Goal: Information Seeking & Learning: Understand process/instructions

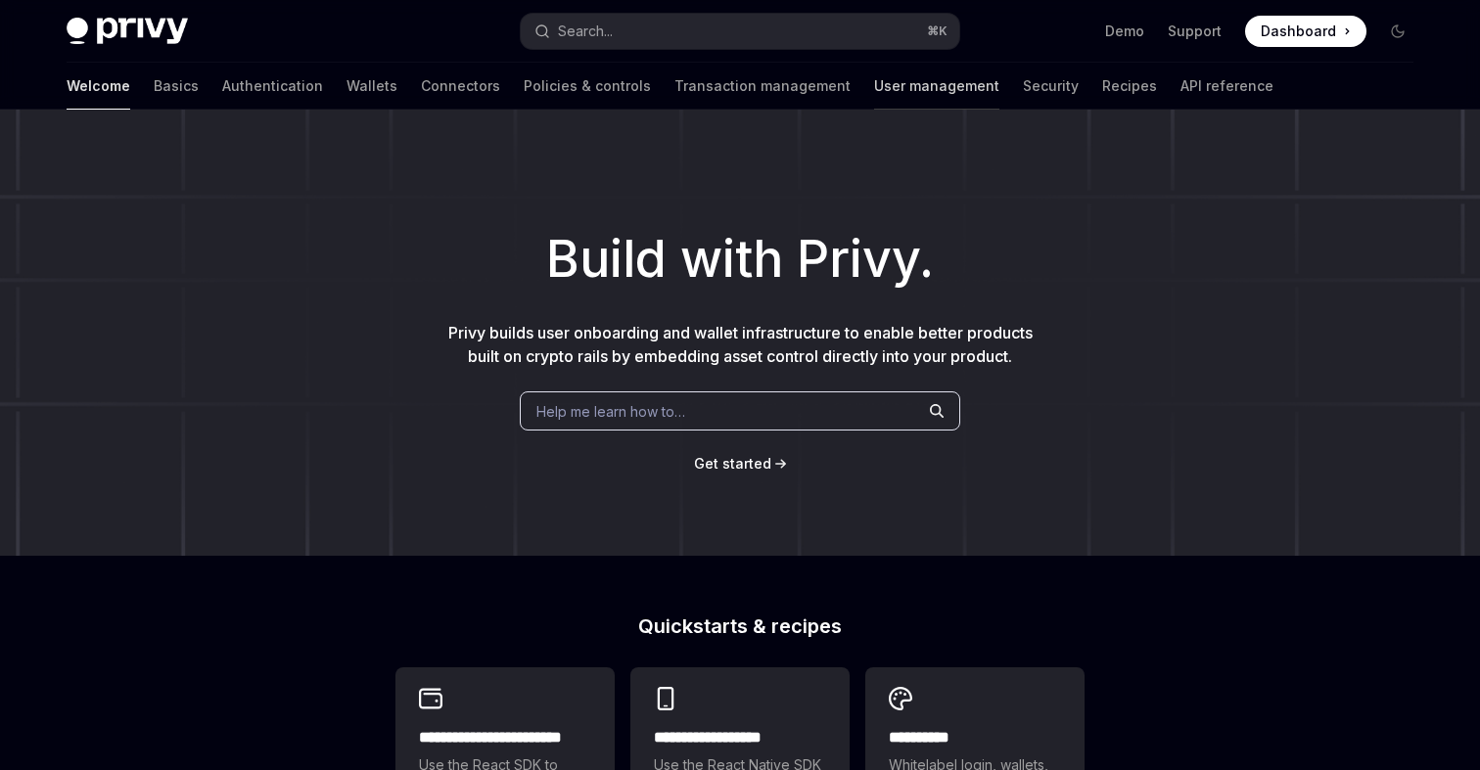
click at [874, 78] on link "User management" at bounding box center [936, 86] width 125 height 47
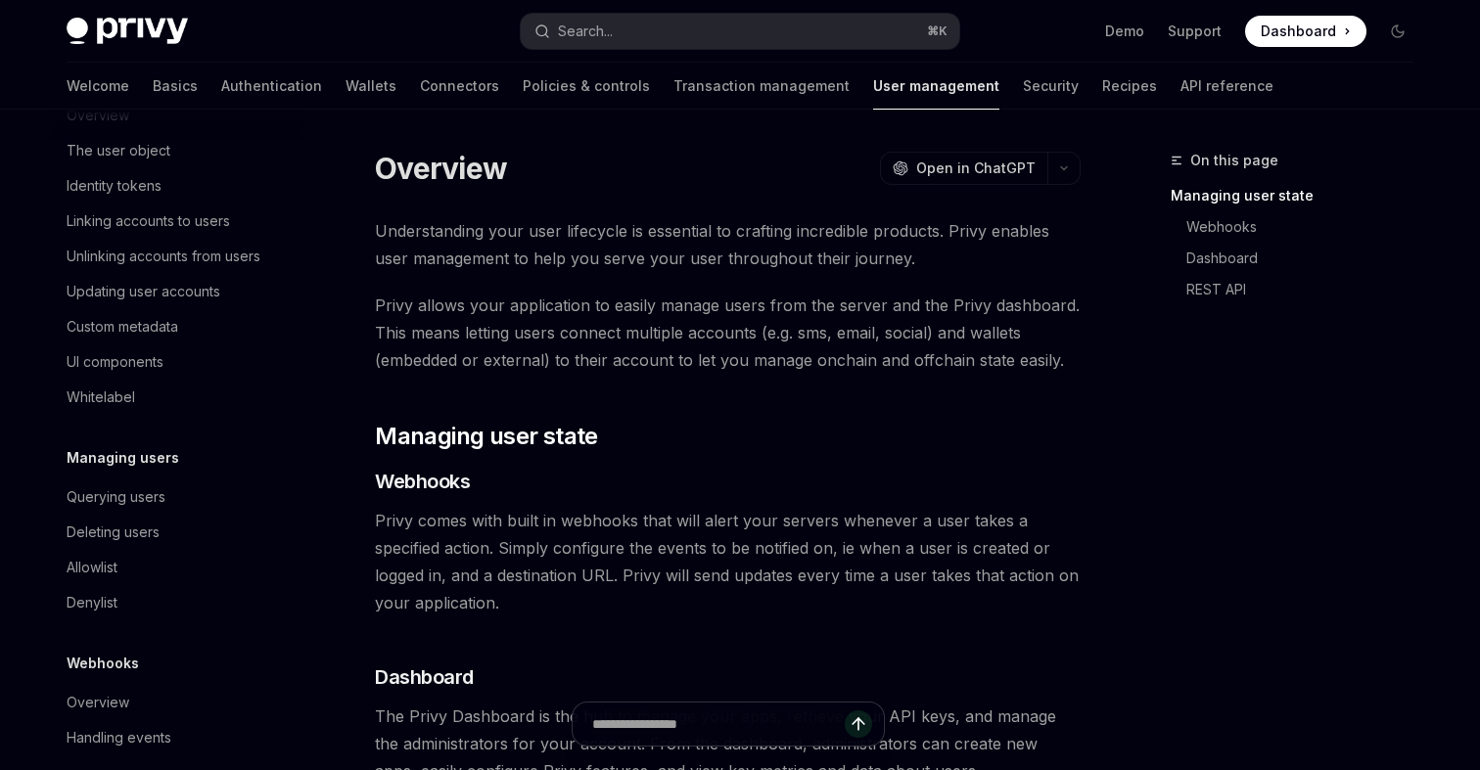
scroll to position [338, 0]
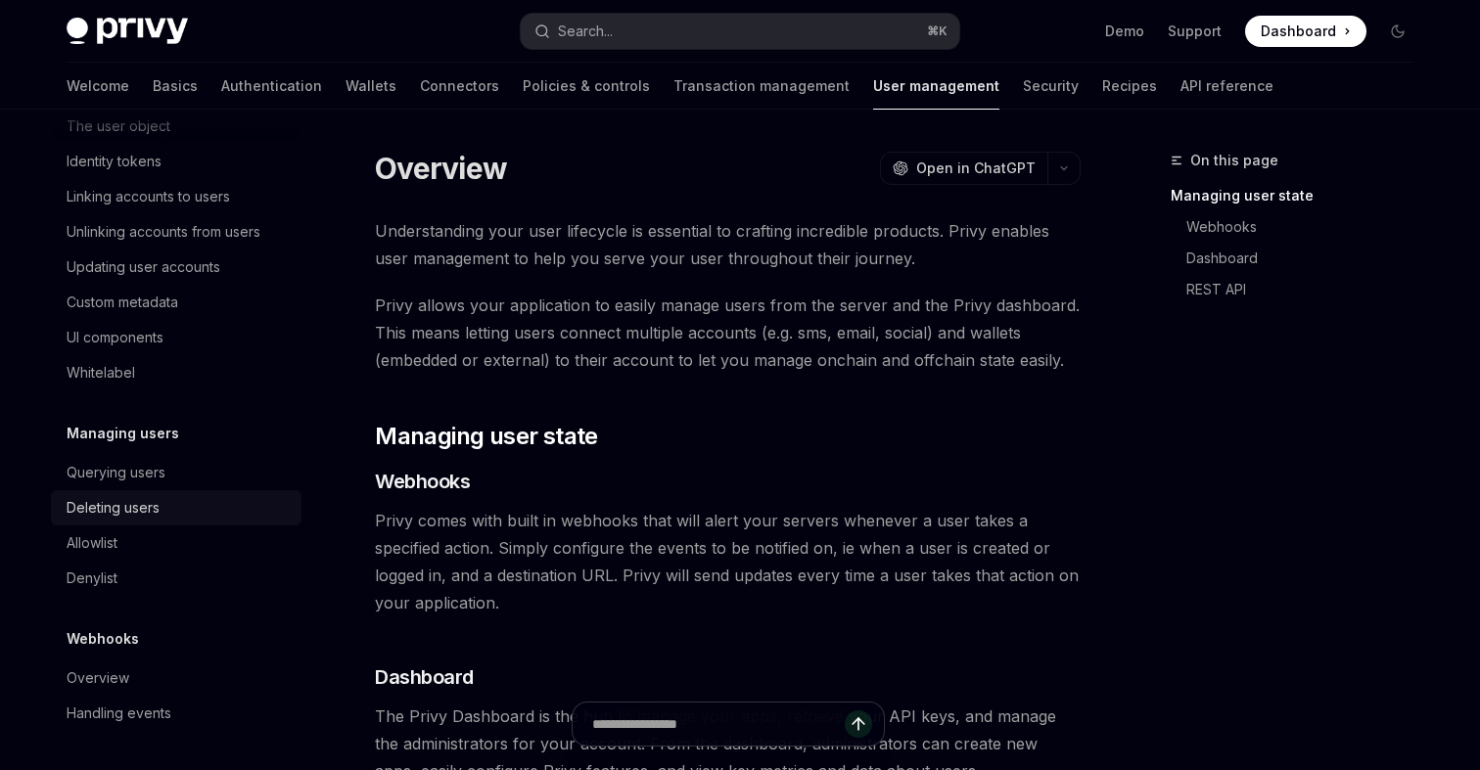
click at [127, 508] on div "Deleting users" at bounding box center [113, 507] width 93 height 23
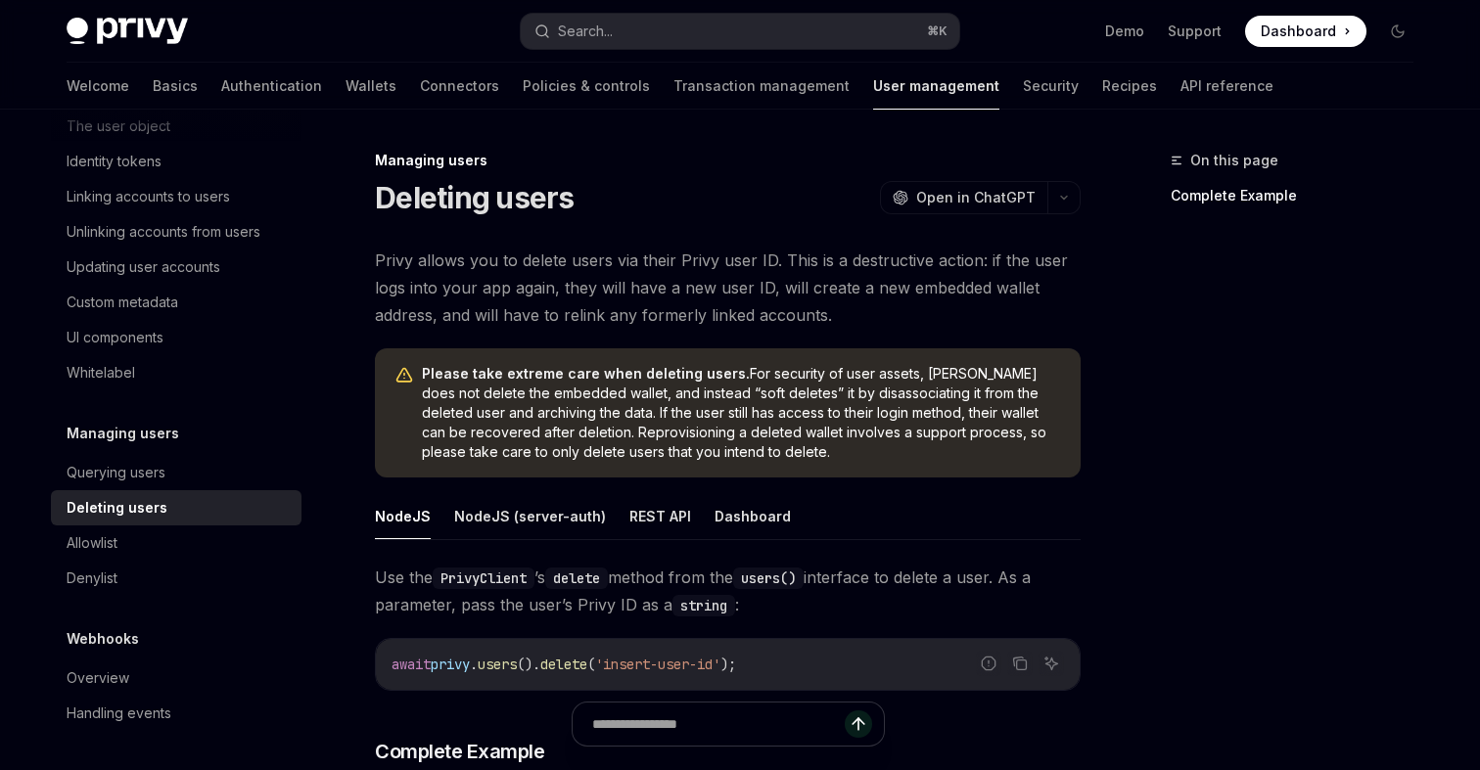
click at [669, 281] on span "Privy allows you to delete users via their Privy user ID. This is a destructive…" at bounding box center [728, 288] width 706 height 82
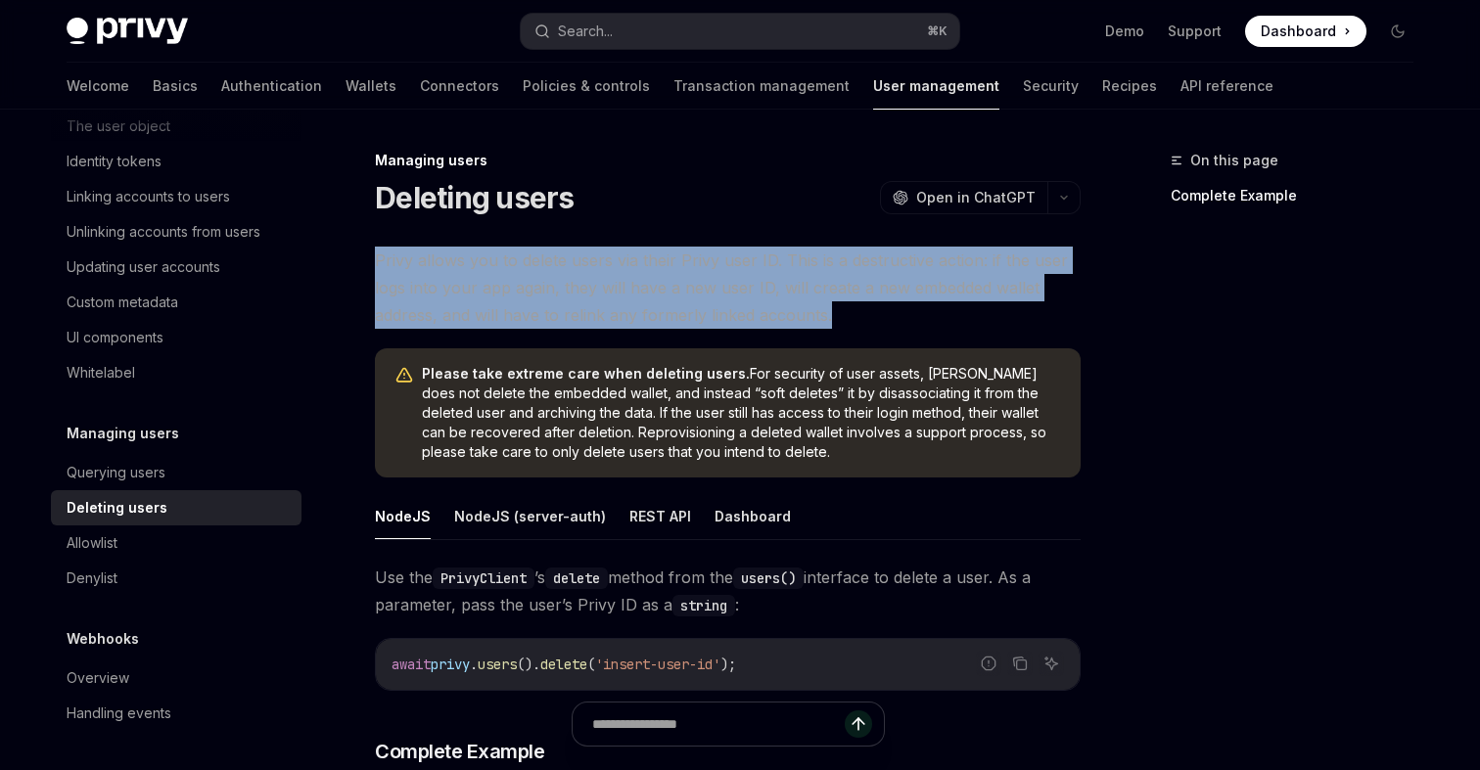
click at [669, 281] on span "Privy allows you to delete users via their Privy user ID. This is a destructive…" at bounding box center [728, 288] width 706 height 82
click at [618, 302] on span "Privy allows you to delete users via their Privy user ID. This is a destructive…" at bounding box center [728, 288] width 706 height 82
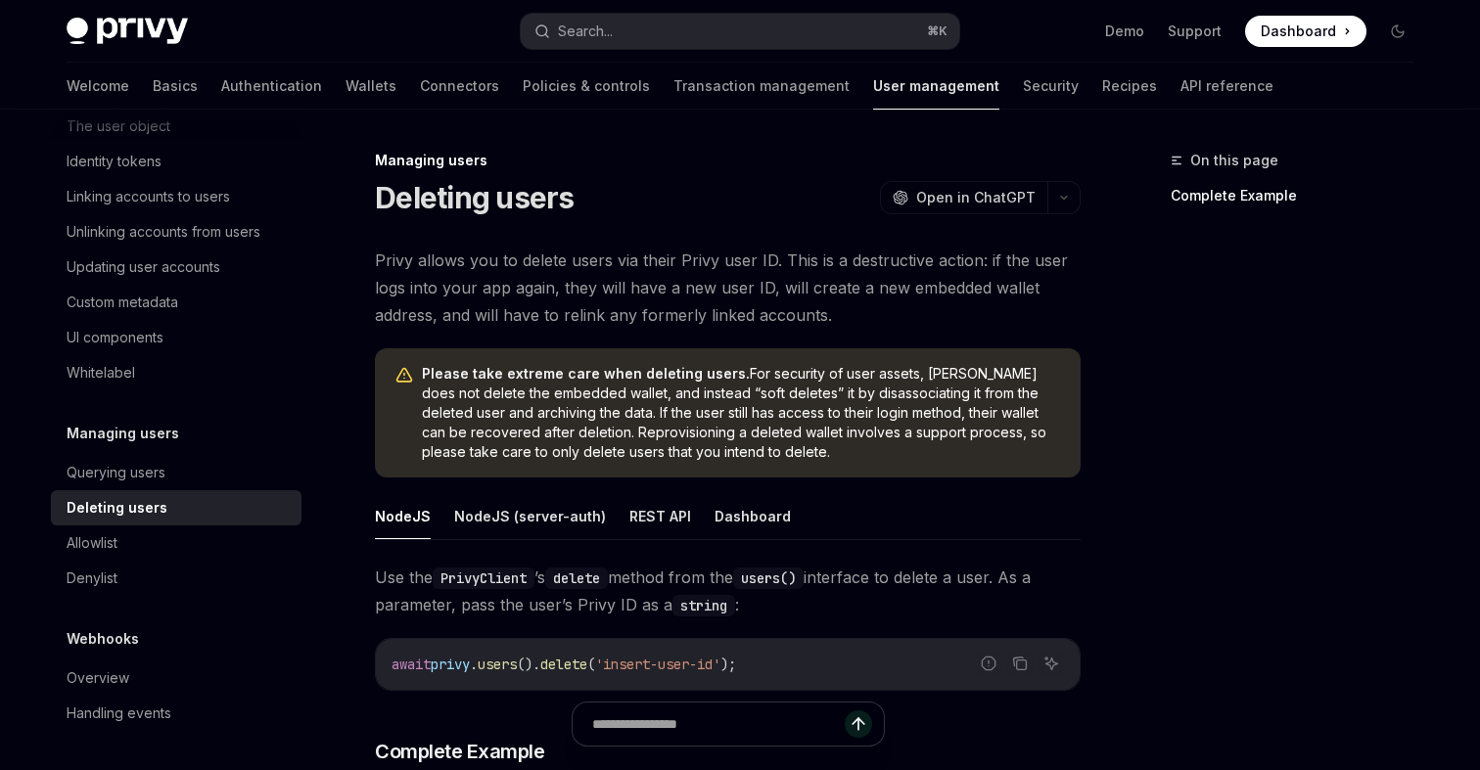
click at [791, 272] on span "Privy allows you to delete users via their Privy user ID. This is a destructive…" at bounding box center [728, 288] width 706 height 82
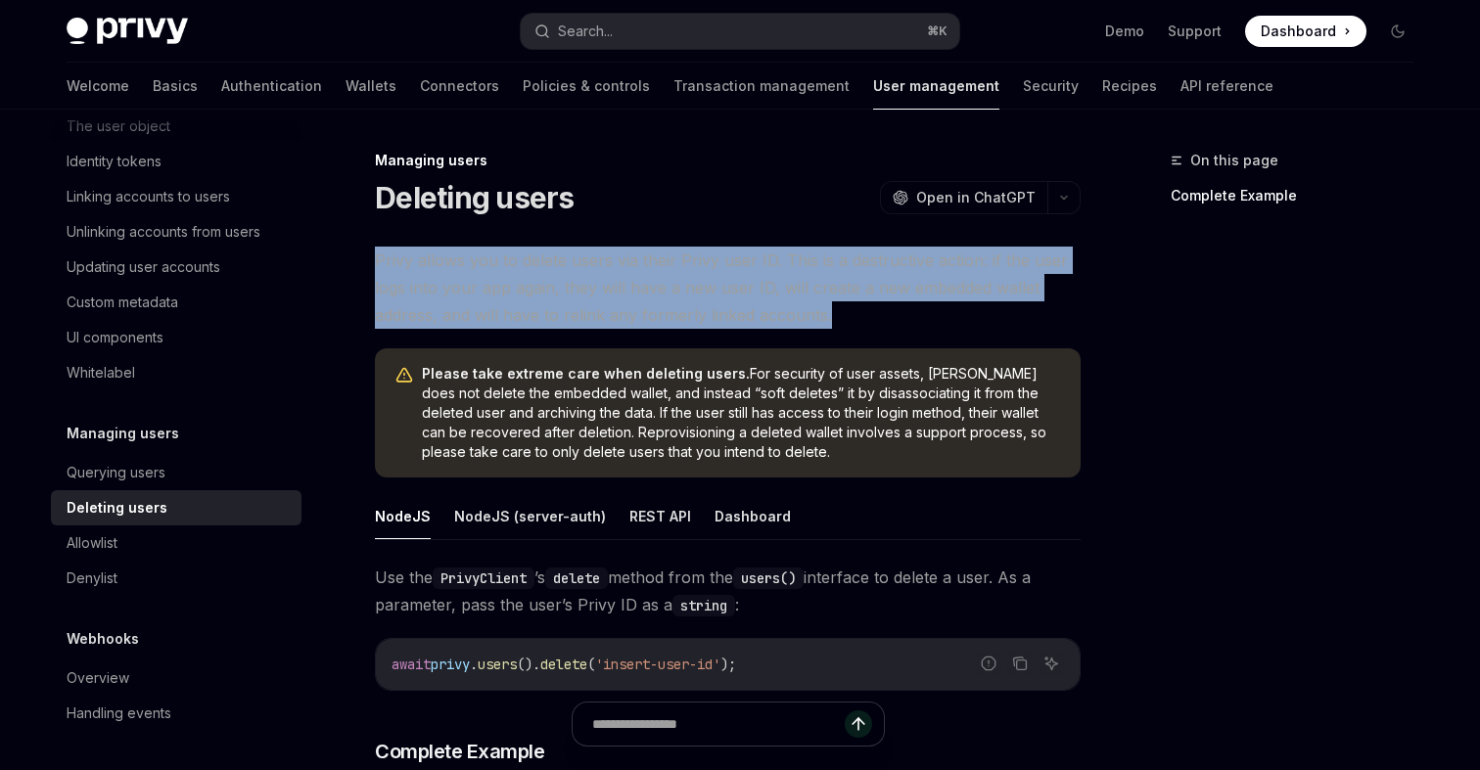
click at [791, 272] on span "Privy allows you to delete users via their Privy user ID. This is a destructive…" at bounding box center [728, 288] width 706 height 82
click at [757, 288] on span "Privy allows you to delete users via their Privy user ID. This is a destructive…" at bounding box center [728, 288] width 706 height 82
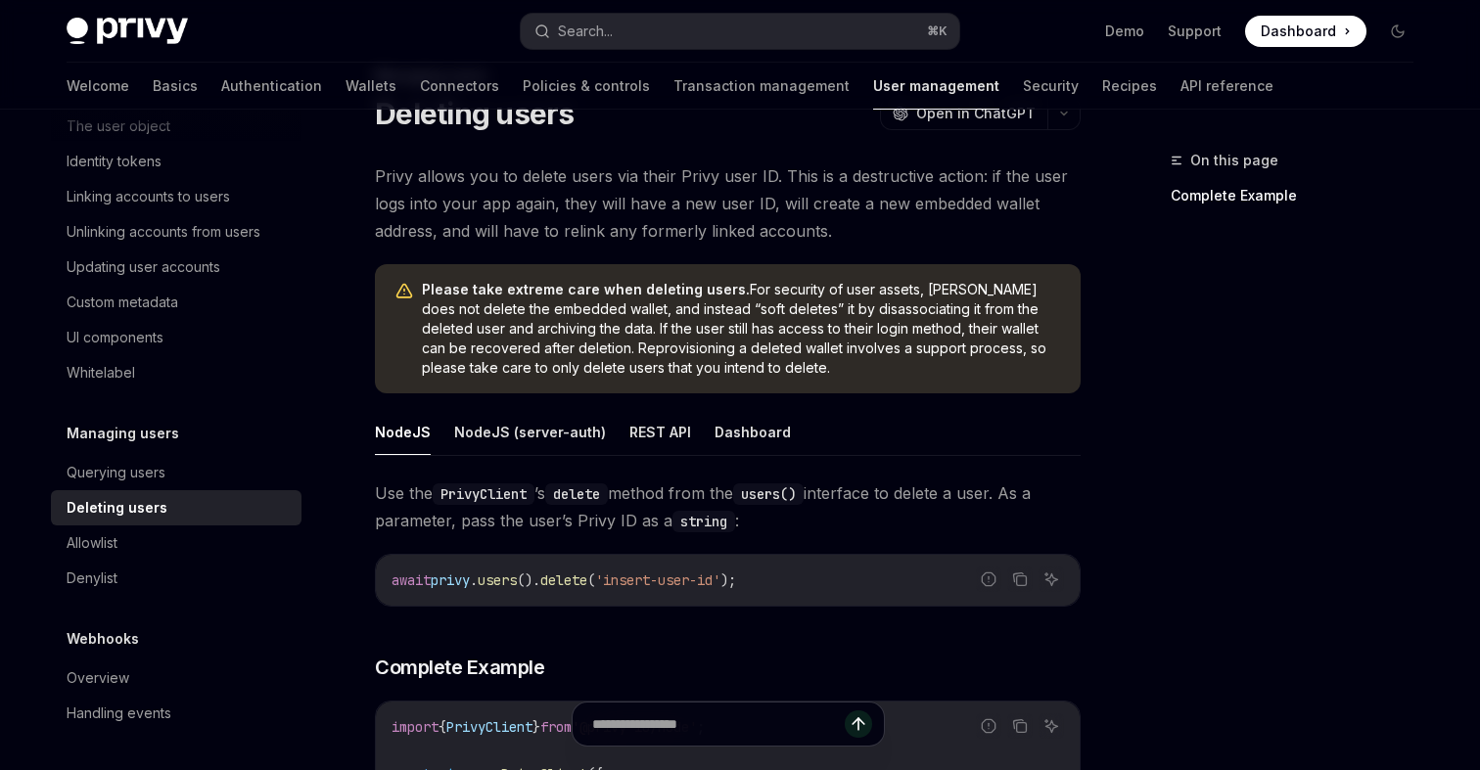
scroll to position [118, 0]
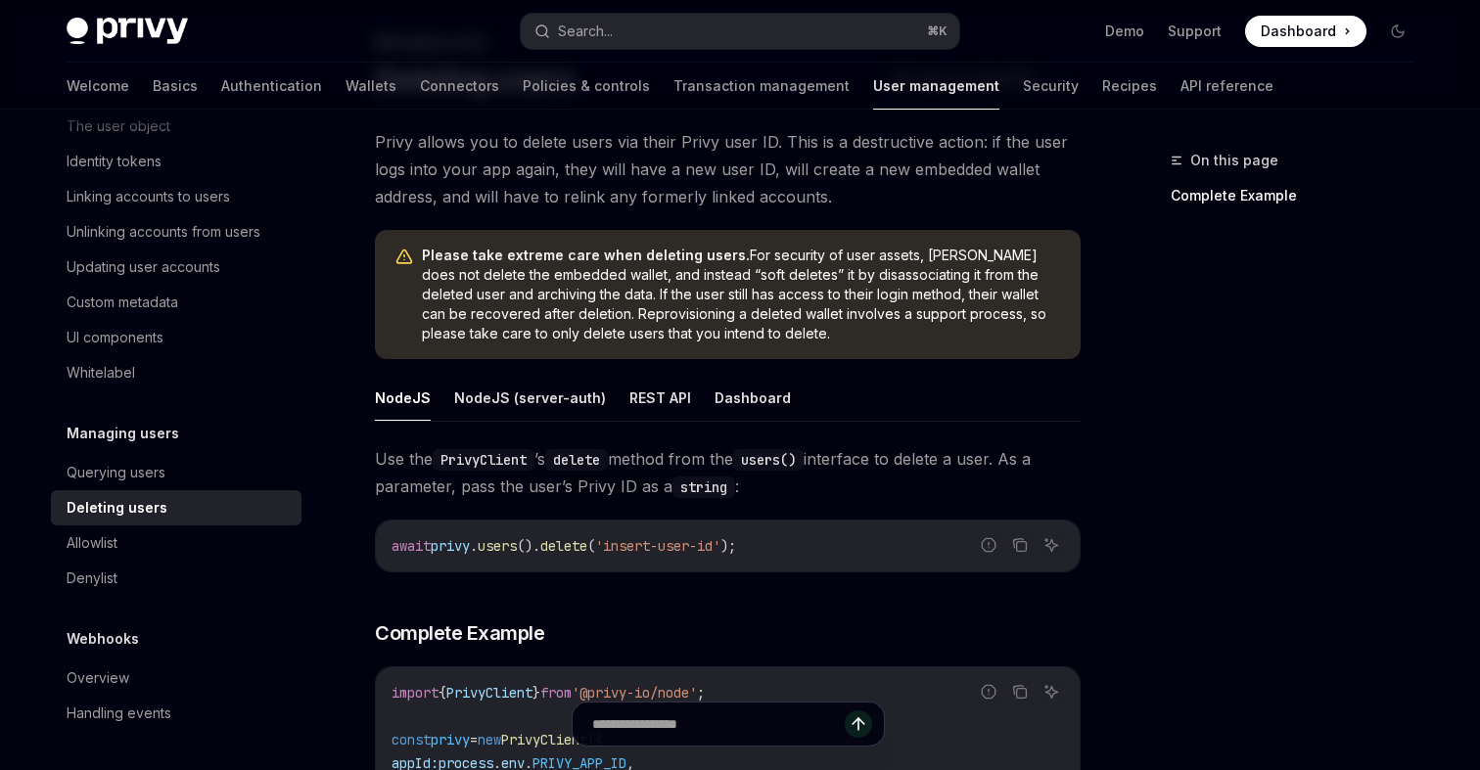
click at [794, 297] on span "Please take extreme care when deleting users. For security of user assets, Priv…" at bounding box center [741, 295] width 639 height 98
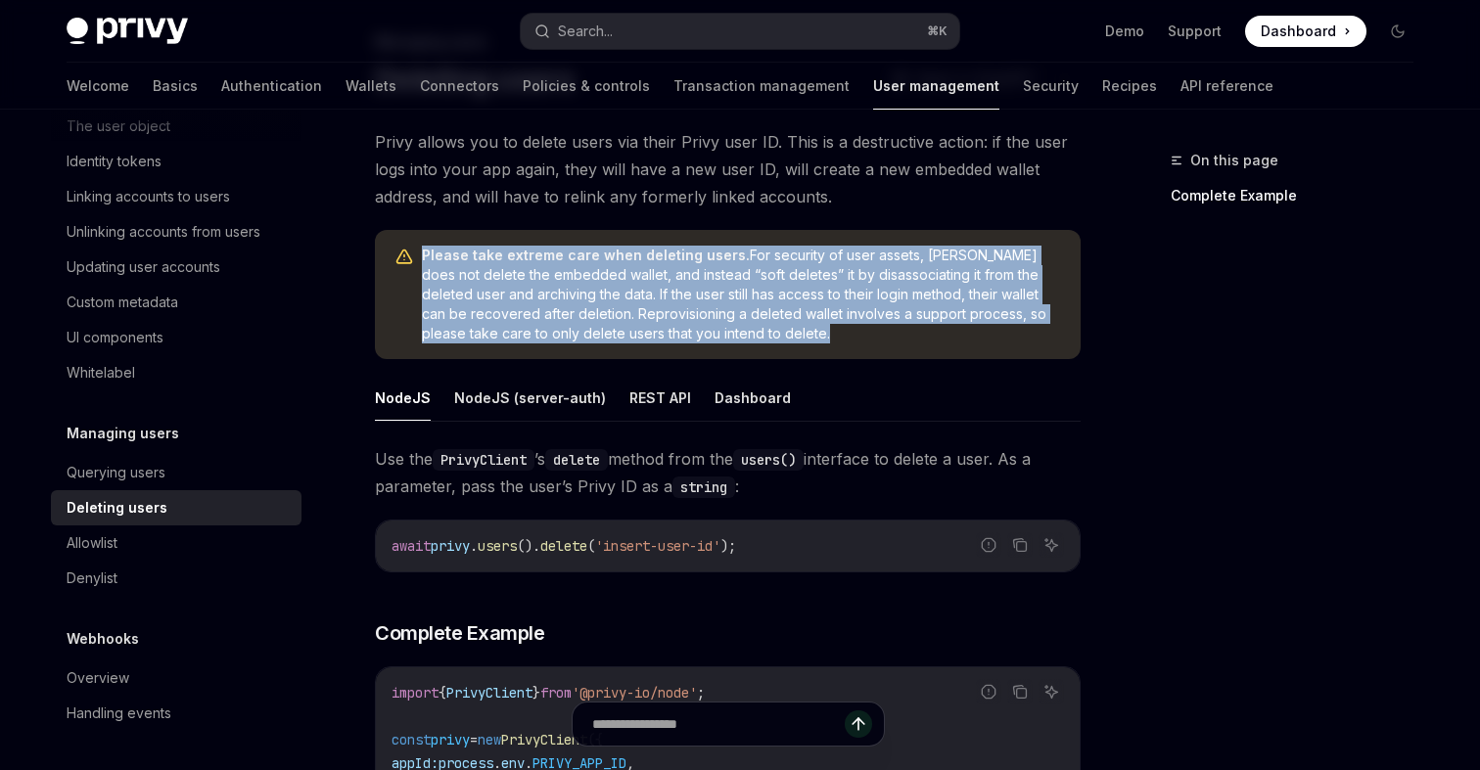
click at [794, 297] on span "Please take extreme care when deleting users. For security of user assets, Priv…" at bounding box center [741, 295] width 639 height 98
click at [771, 299] on span "Please take extreme care when deleting users. For security of user assets, Priv…" at bounding box center [741, 295] width 639 height 98
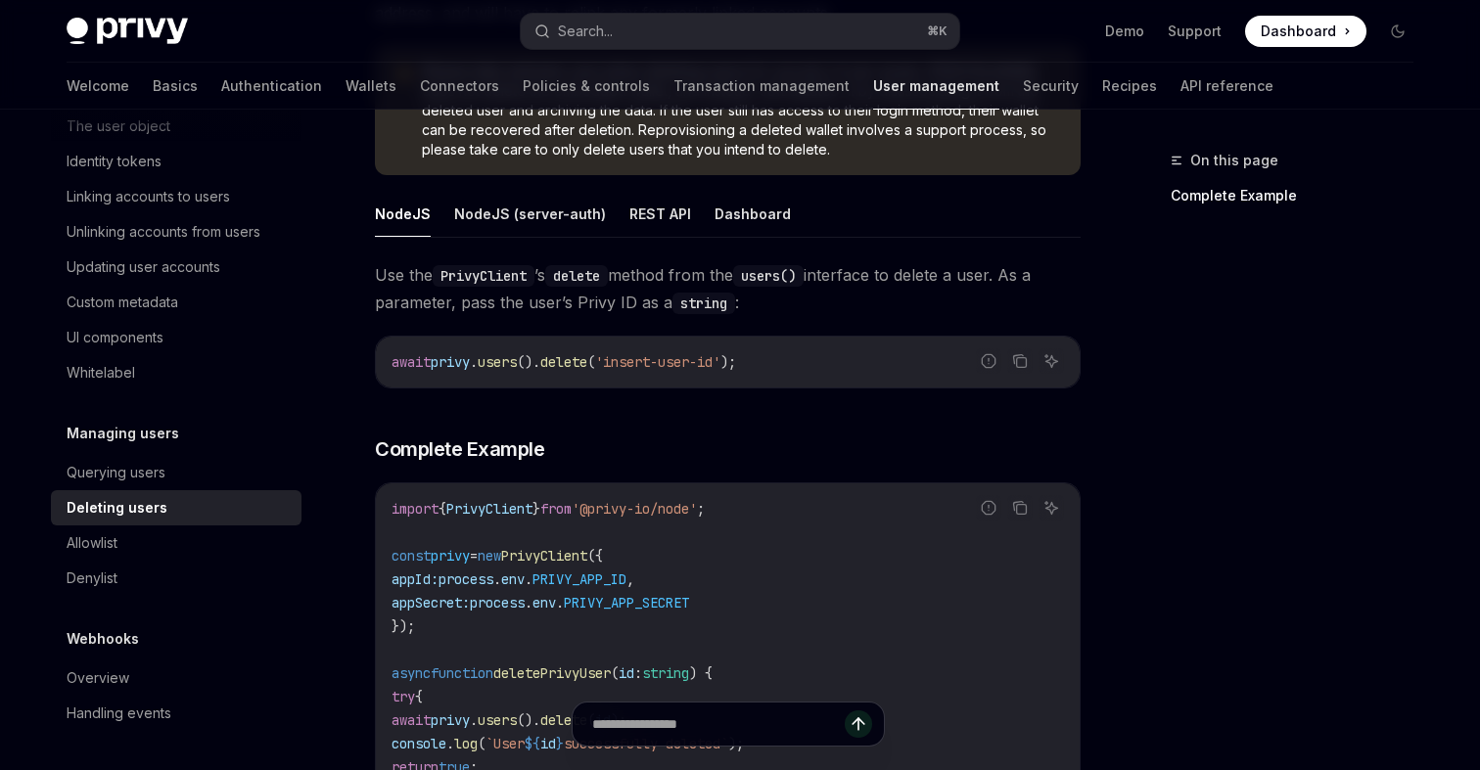
scroll to position [0, 0]
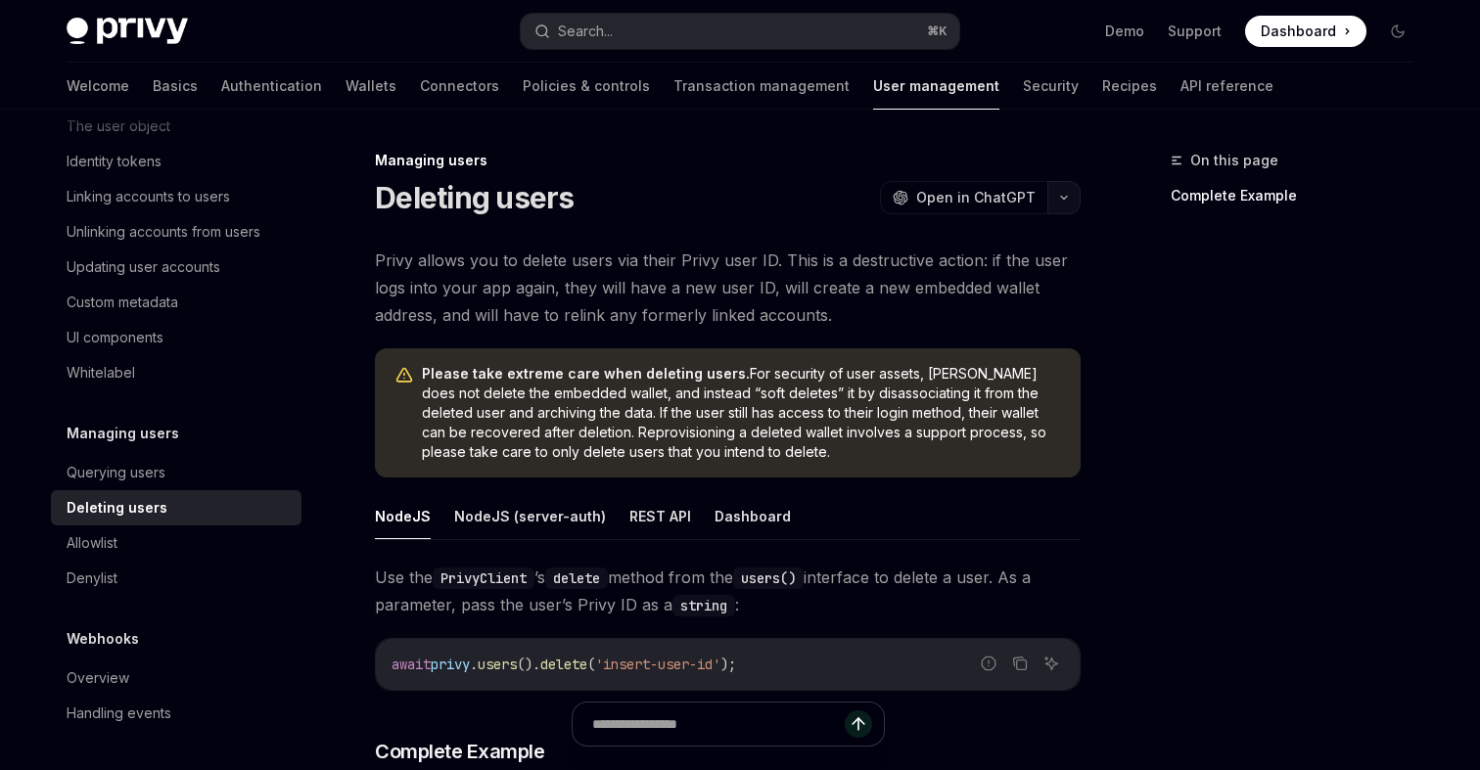
click at [1057, 186] on button "button" at bounding box center [1064, 197] width 33 height 33
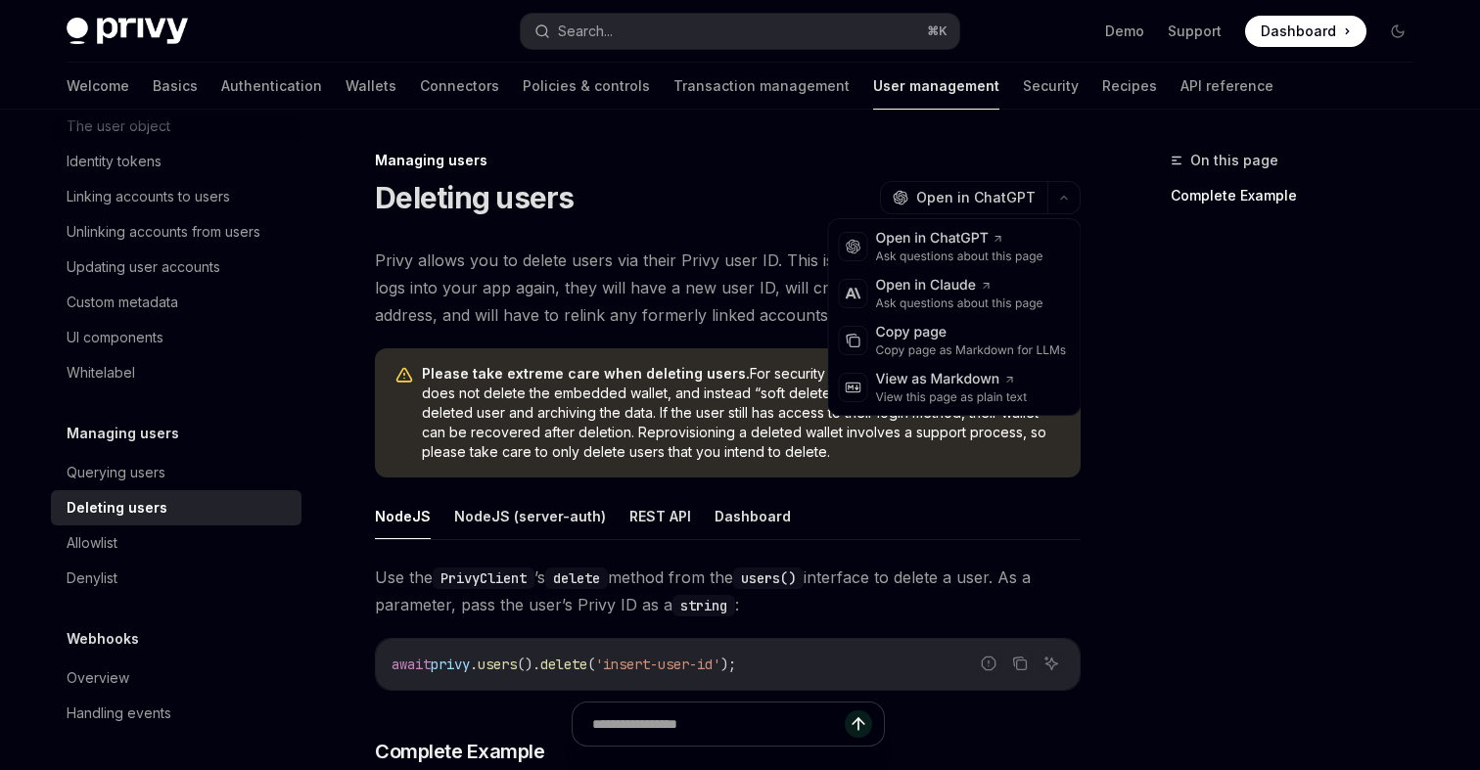
click at [940, 151] on div "Managing users" at bounding box center [728, 161] width 706 height 20
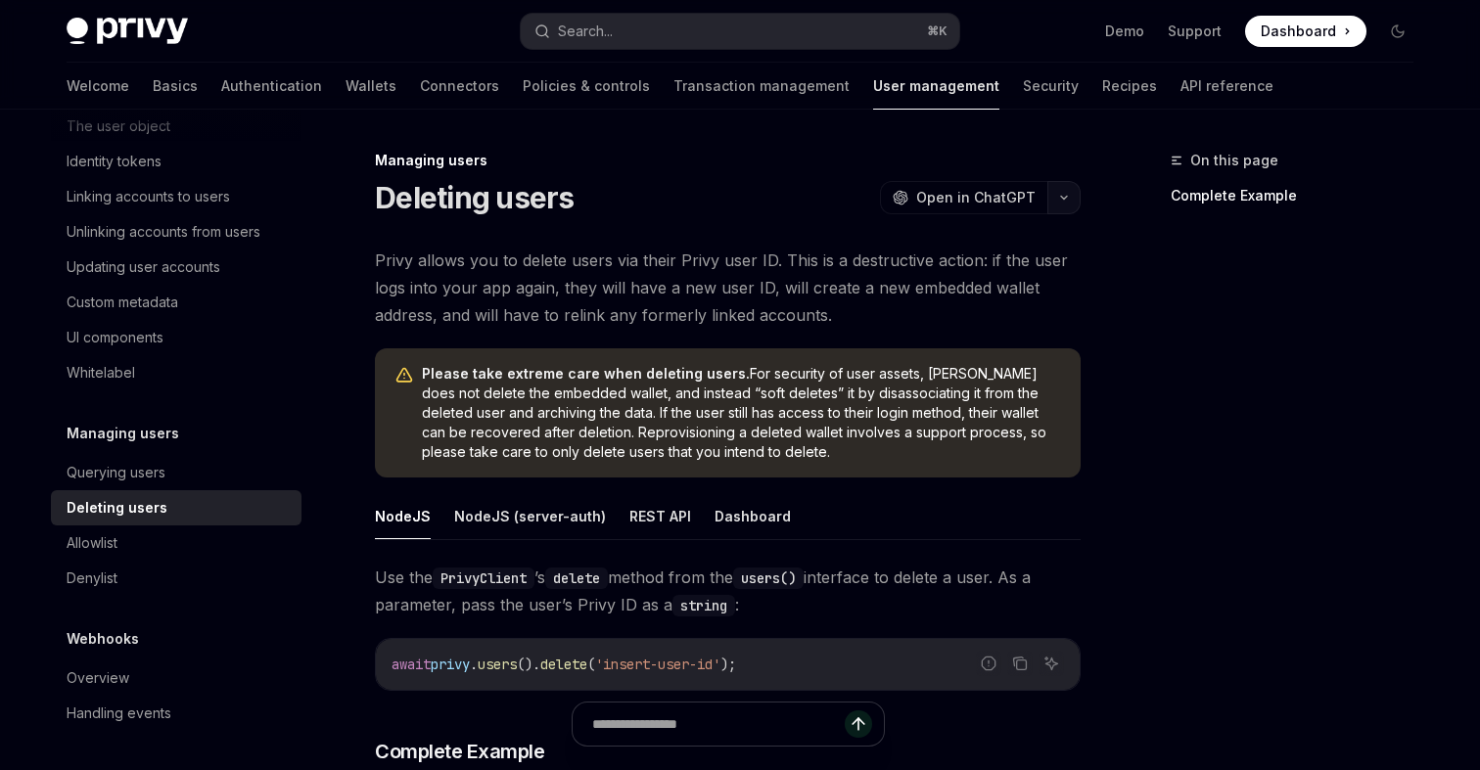
click at [1065, 194] on icon "button" at bounding box center [1063, 198] width 23 height 8
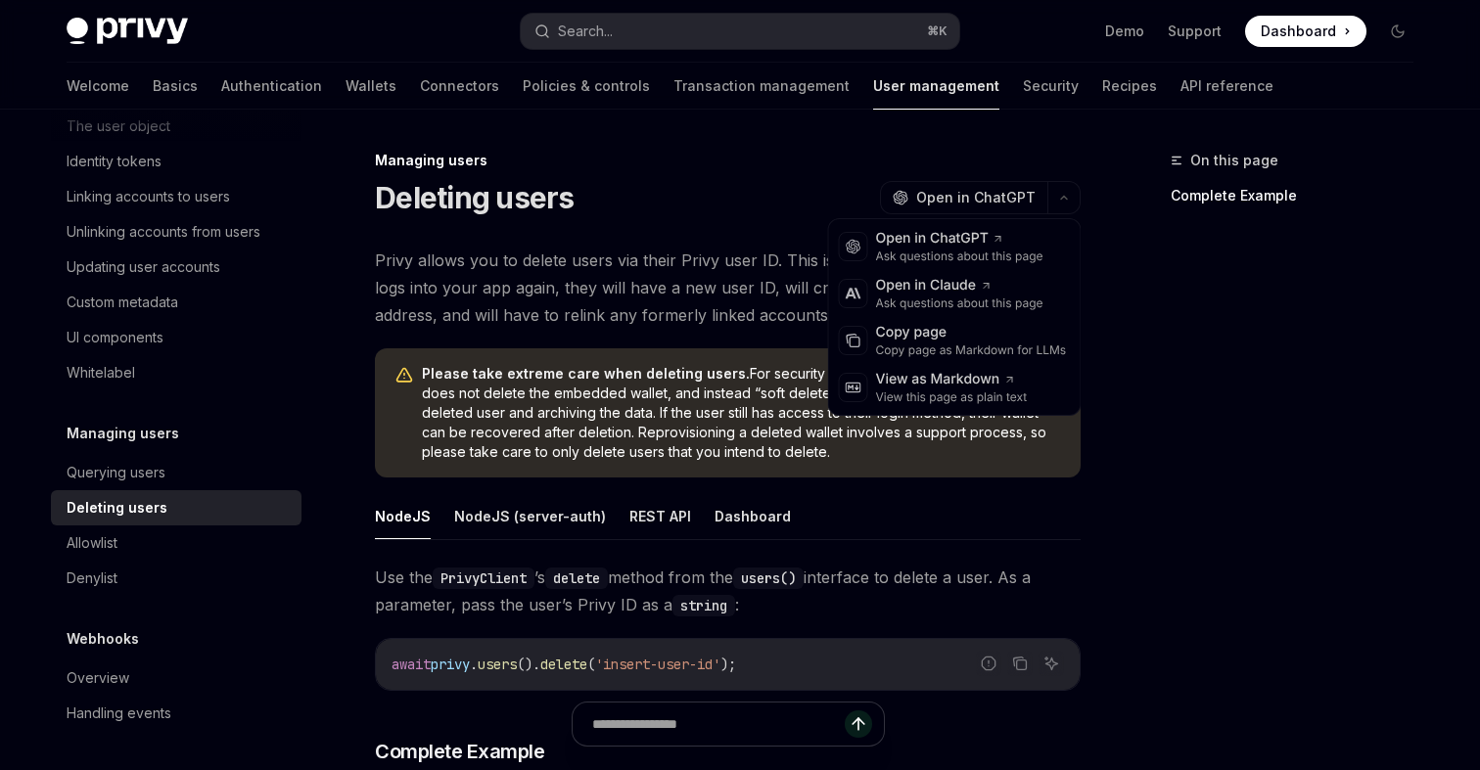
click at [1159, 437] on div "On this page Complete Example" at bounding box center [1281, 460] width 298 height 622
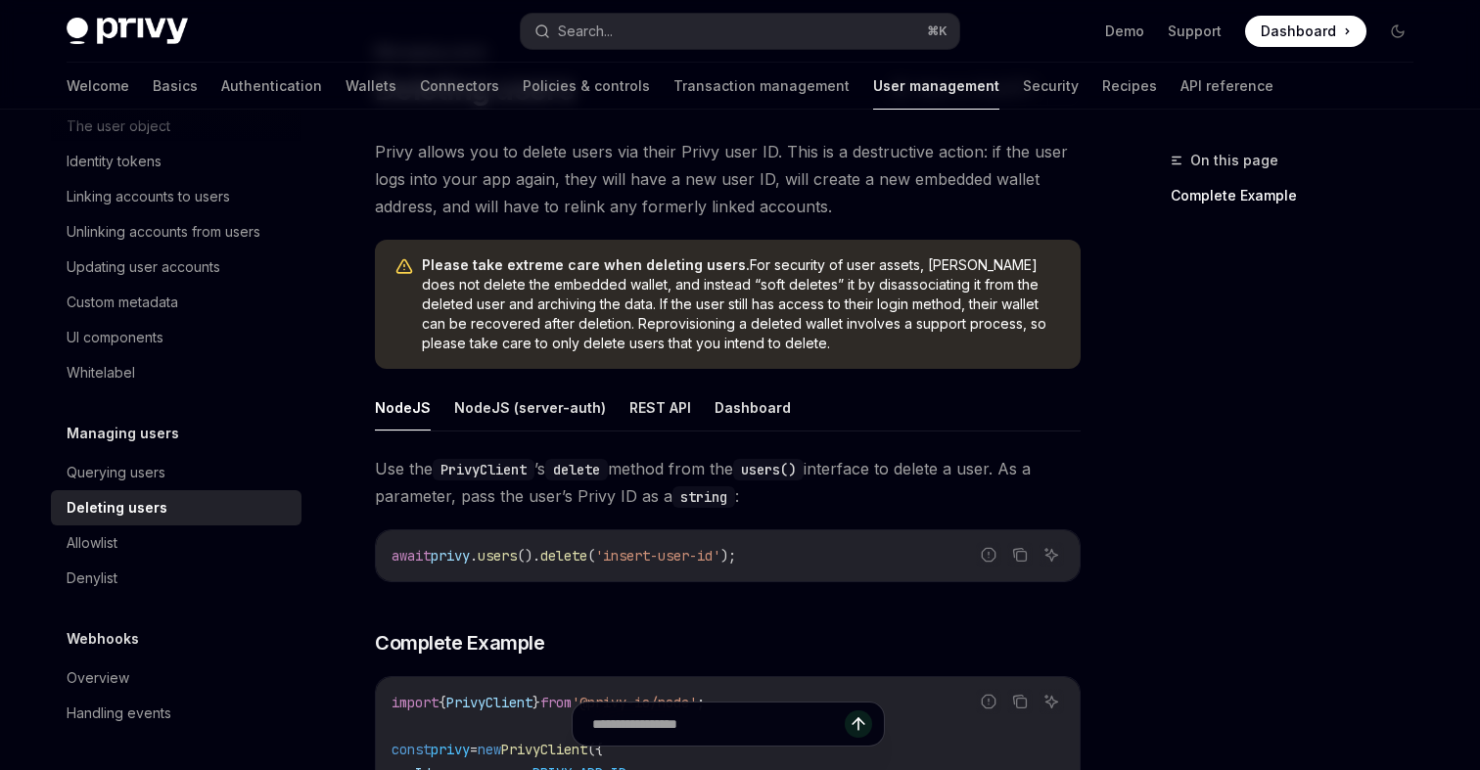
scroll to position [111, 0]
click at [672, 405] on button "REST API" at bounding box center [660, 406] width 62 height 46
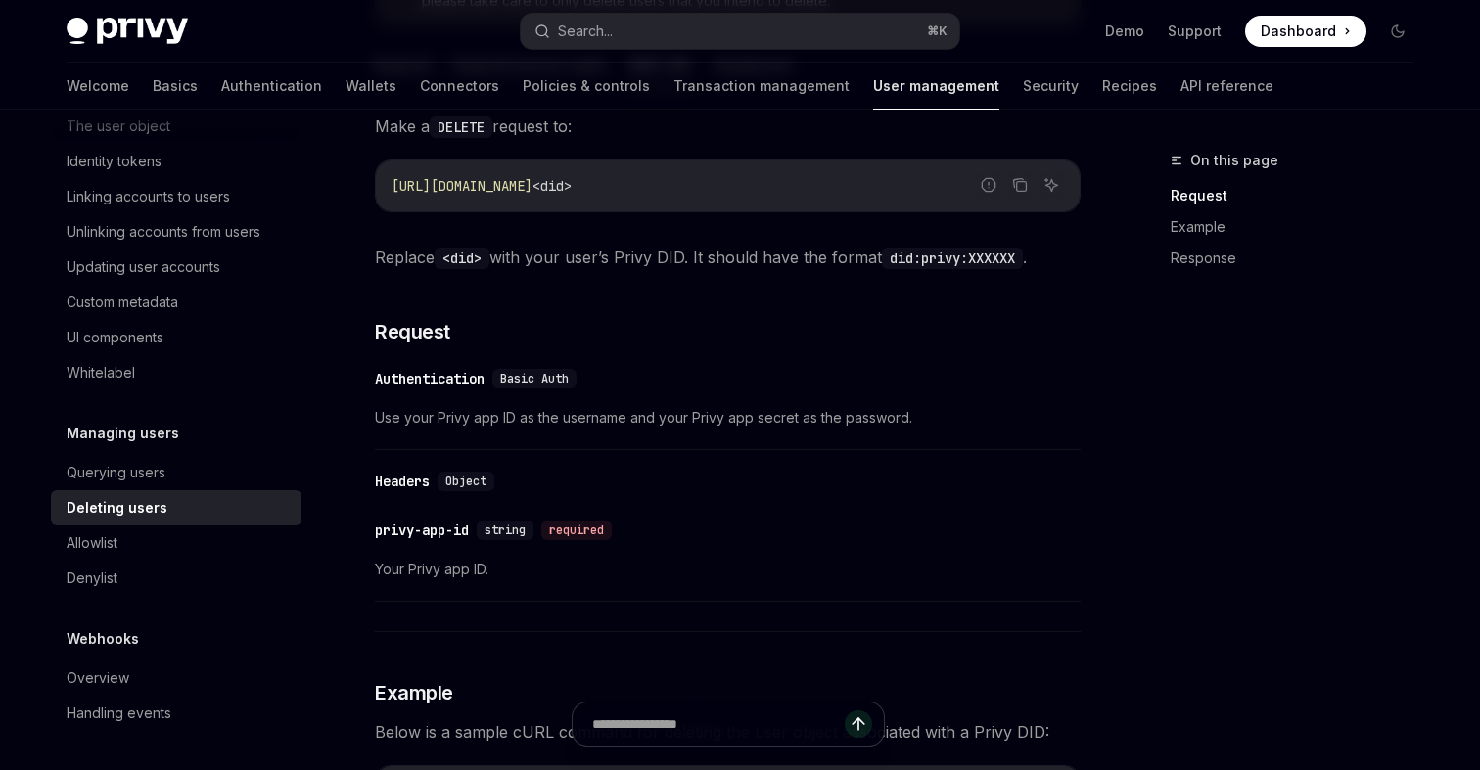
scroll to position [238, 0]
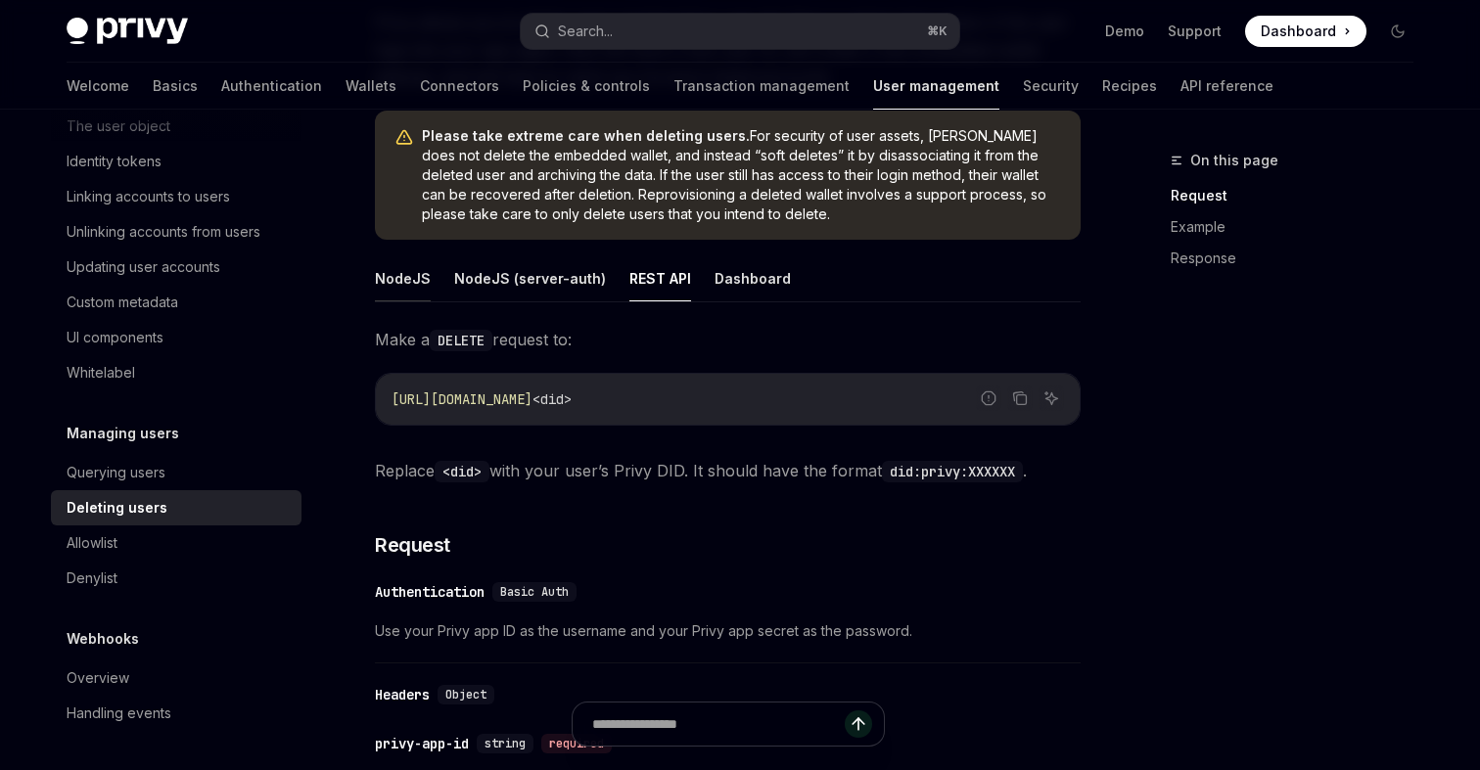
click at [398, 290] on button "NodeJS" at bounding box center [403, 279] width 56 height 46
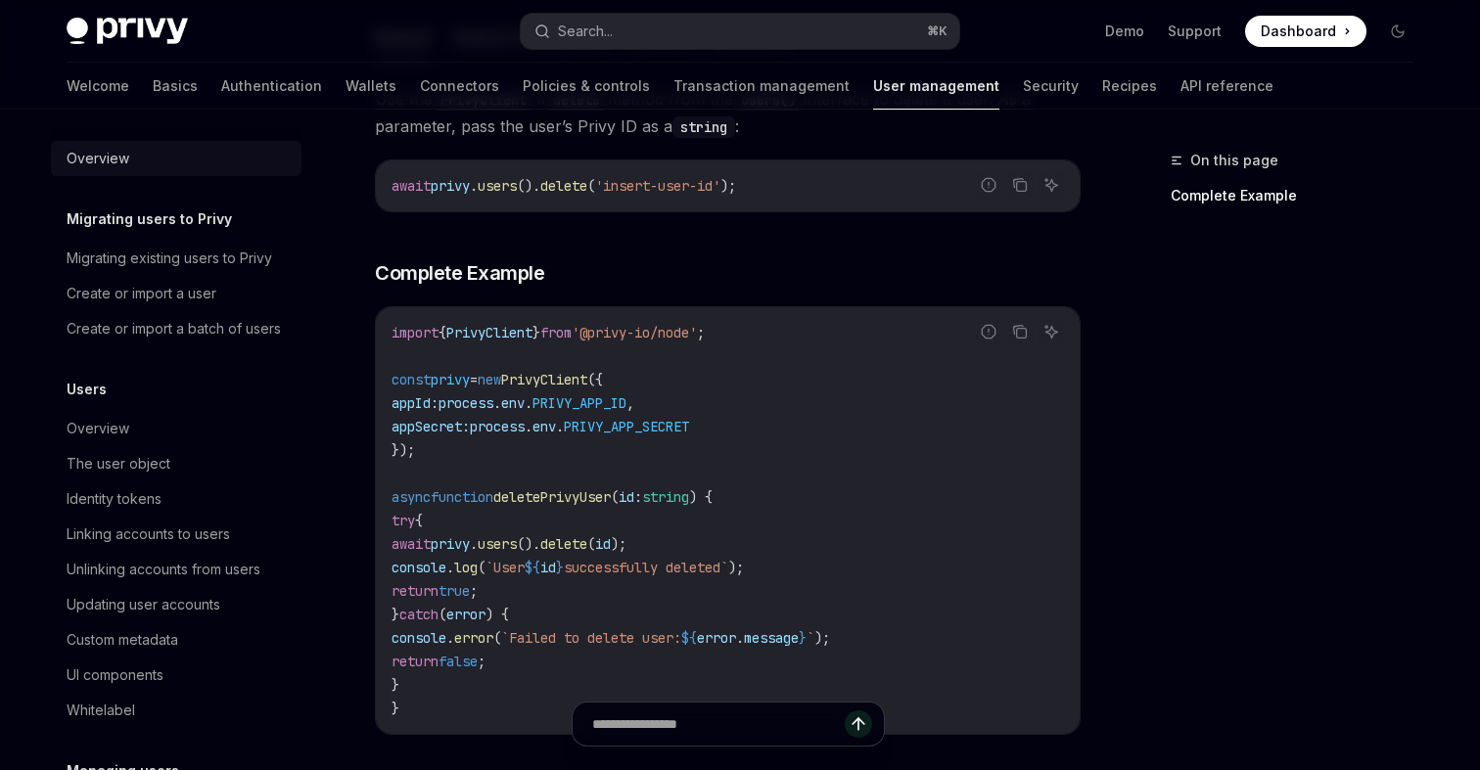
click at [173, 155] on div "Overview" at bounding box center [178, 158] width 223 height 23
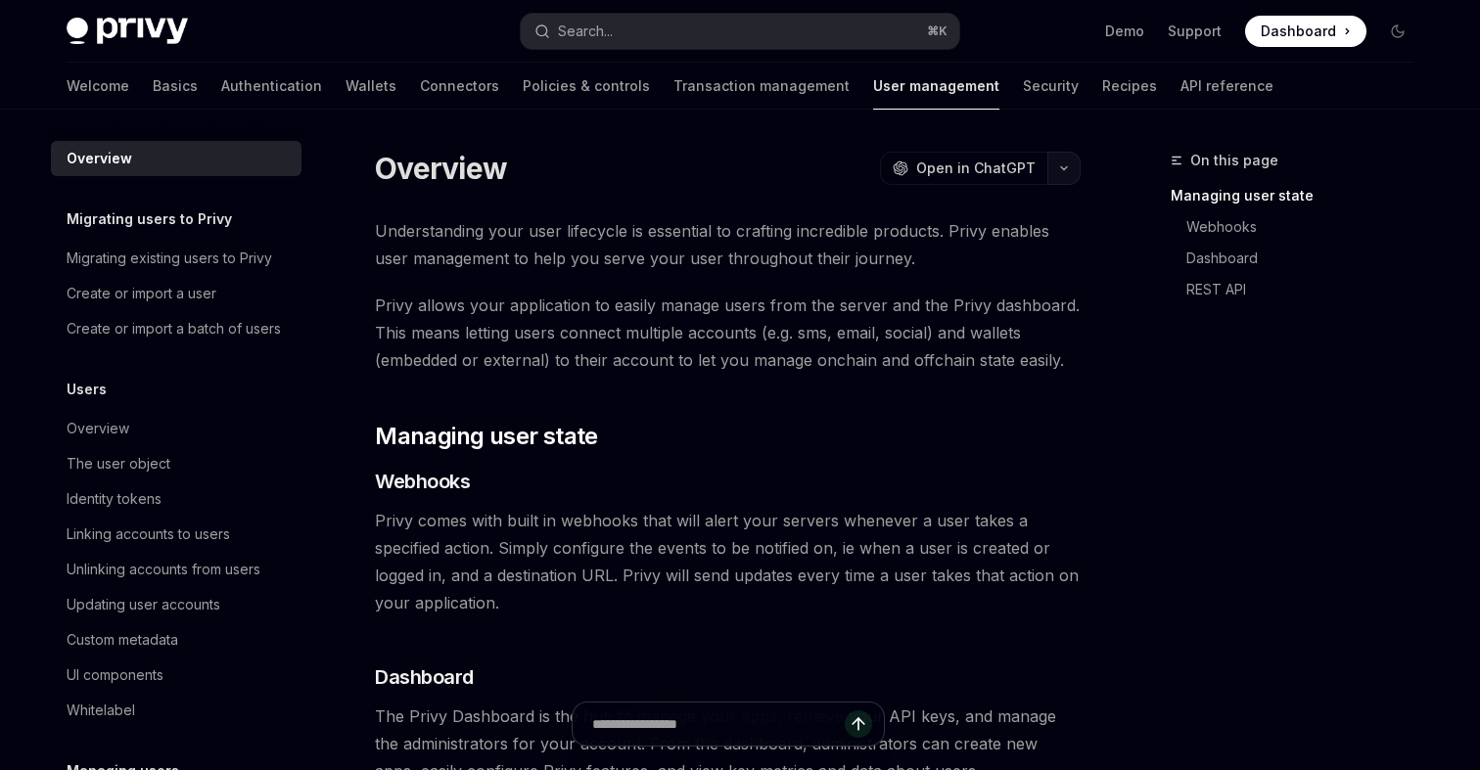
click at [1075, 159] on button "button" at bounding box center [1064, 168] width 33 height 33
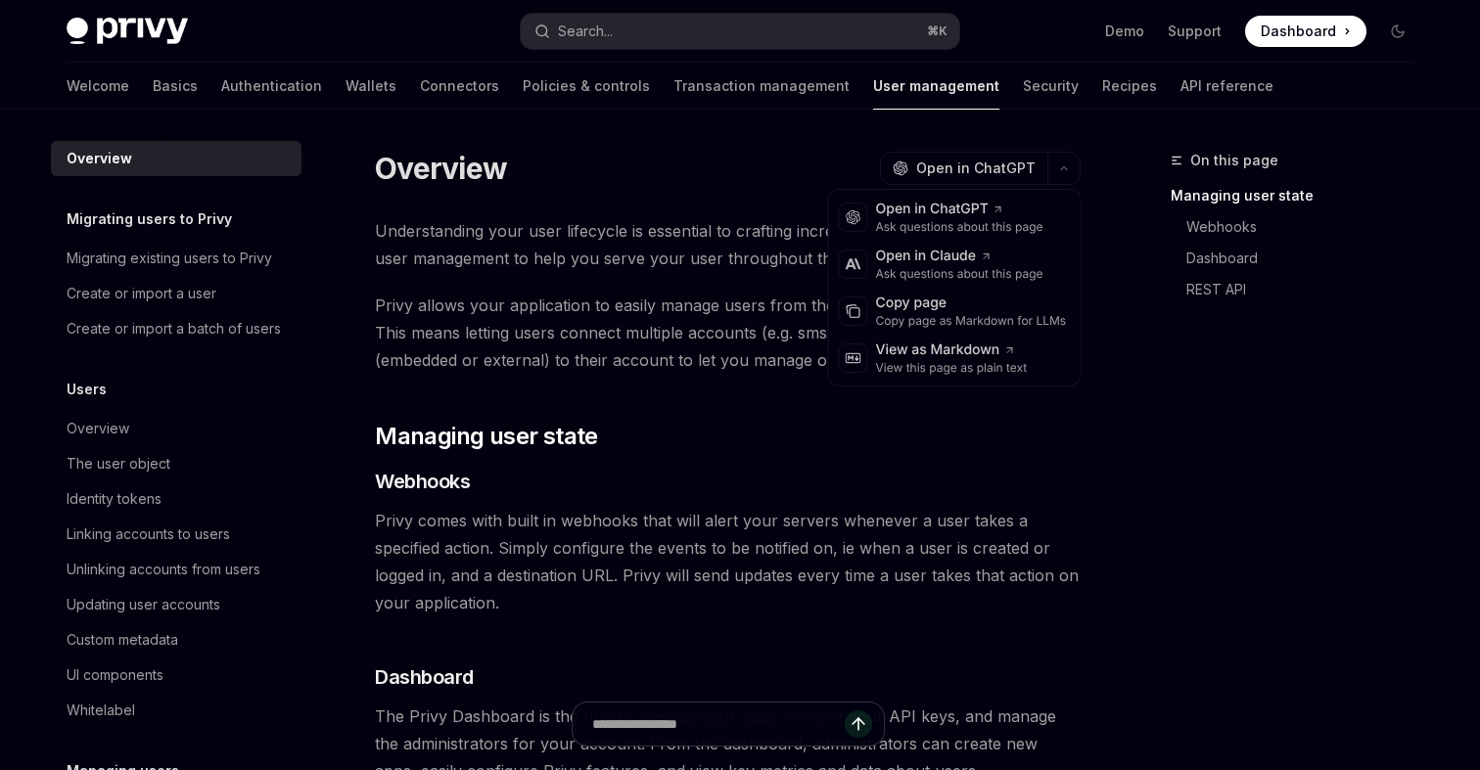
click at [717, 352] on span "Privy allows your application to easily manage users from the server and the Pr…" at bounding box center [728, 333] width 706 height 82
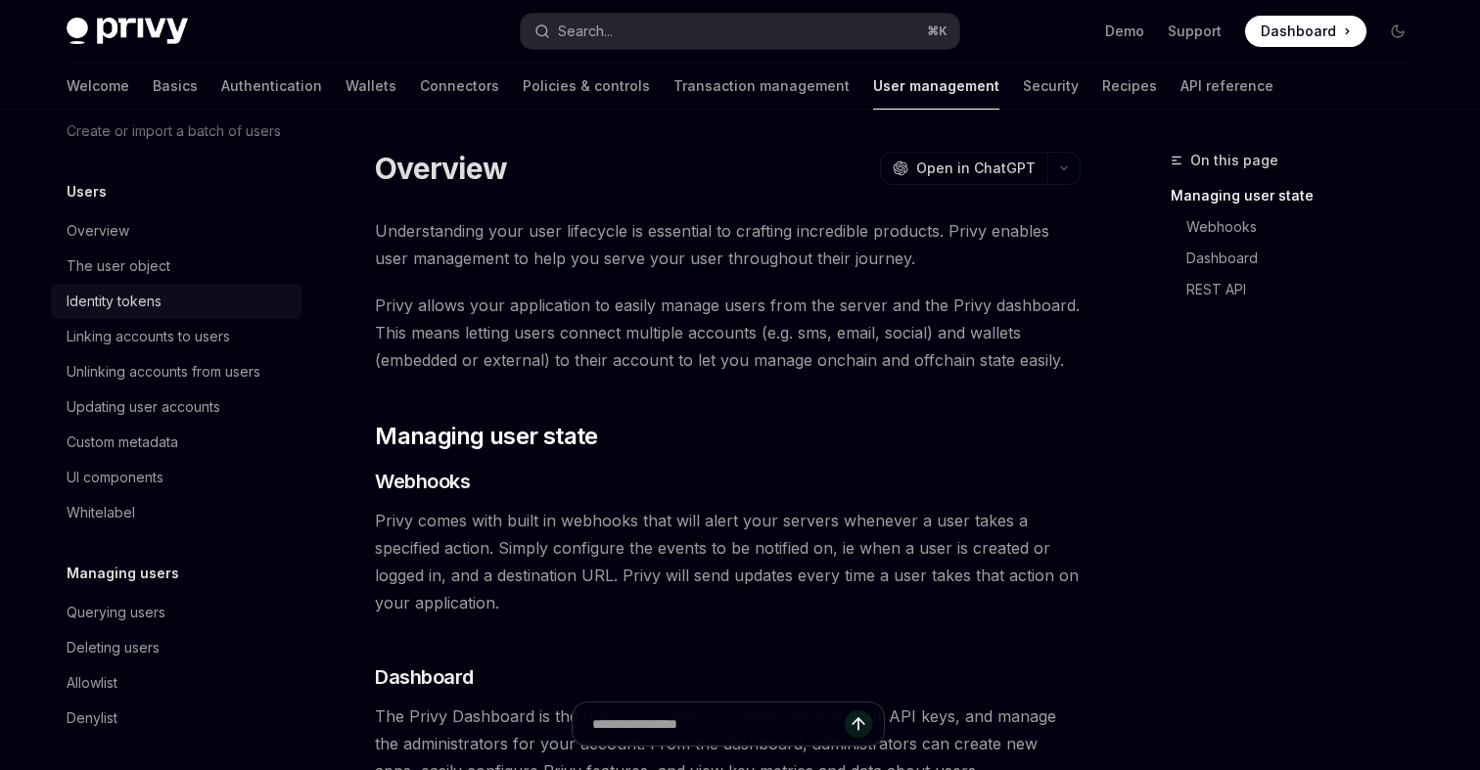
scroll to position [338, 0]
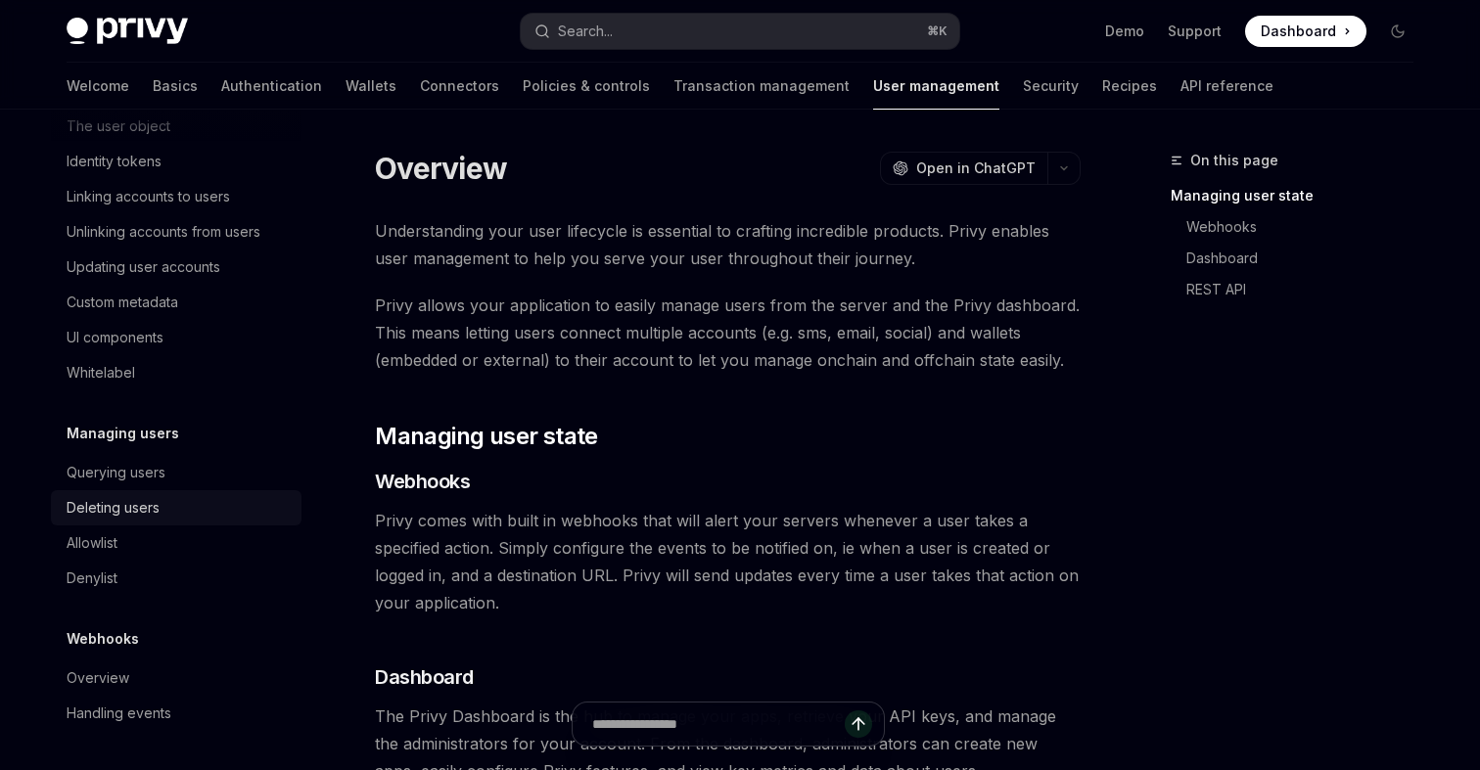
click at [167, 492] on link "Deleting users" at bounding box center [176, 507] width 251 height 35
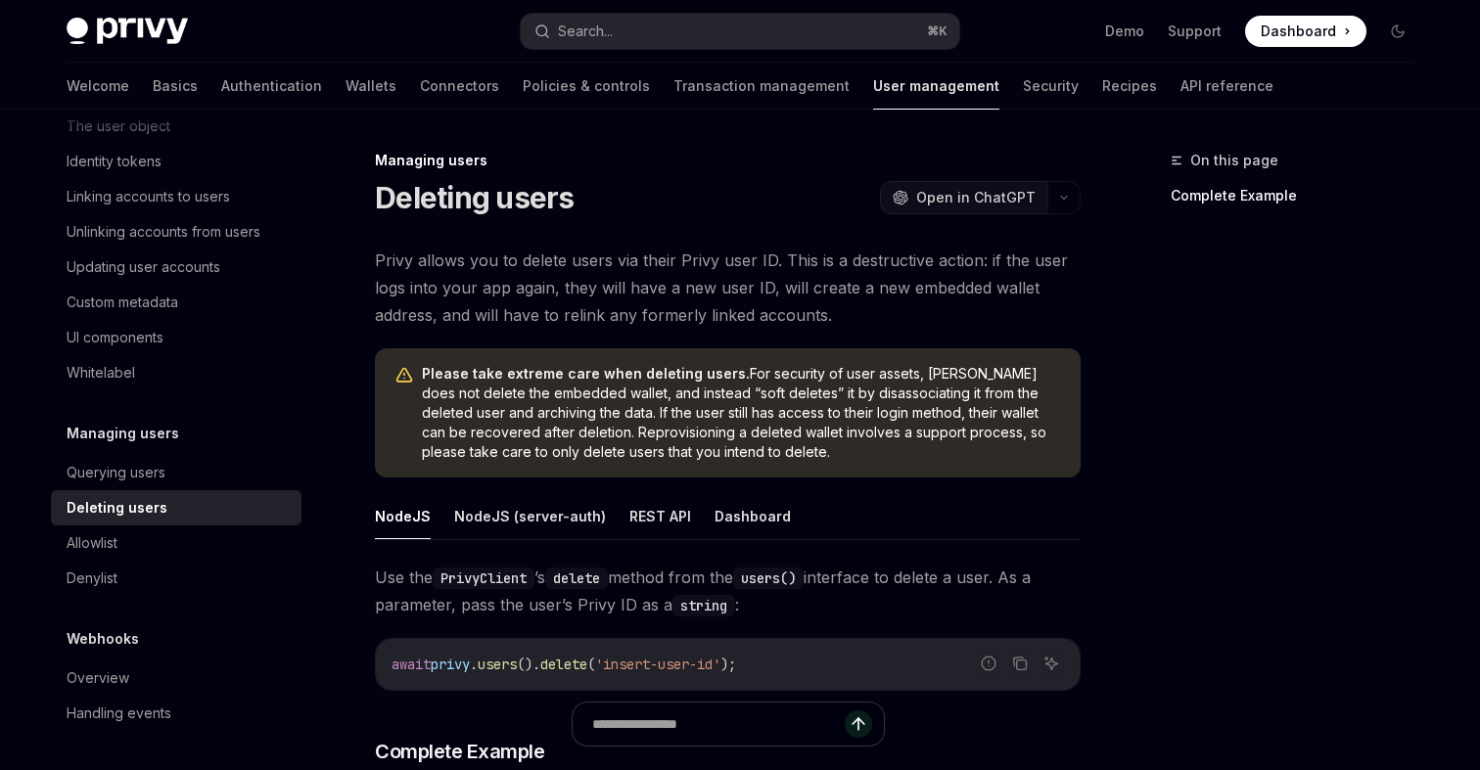
click at [996, 197] on span "Open in ChatGPT" at bounding box center [975, 198] width 119 height 20
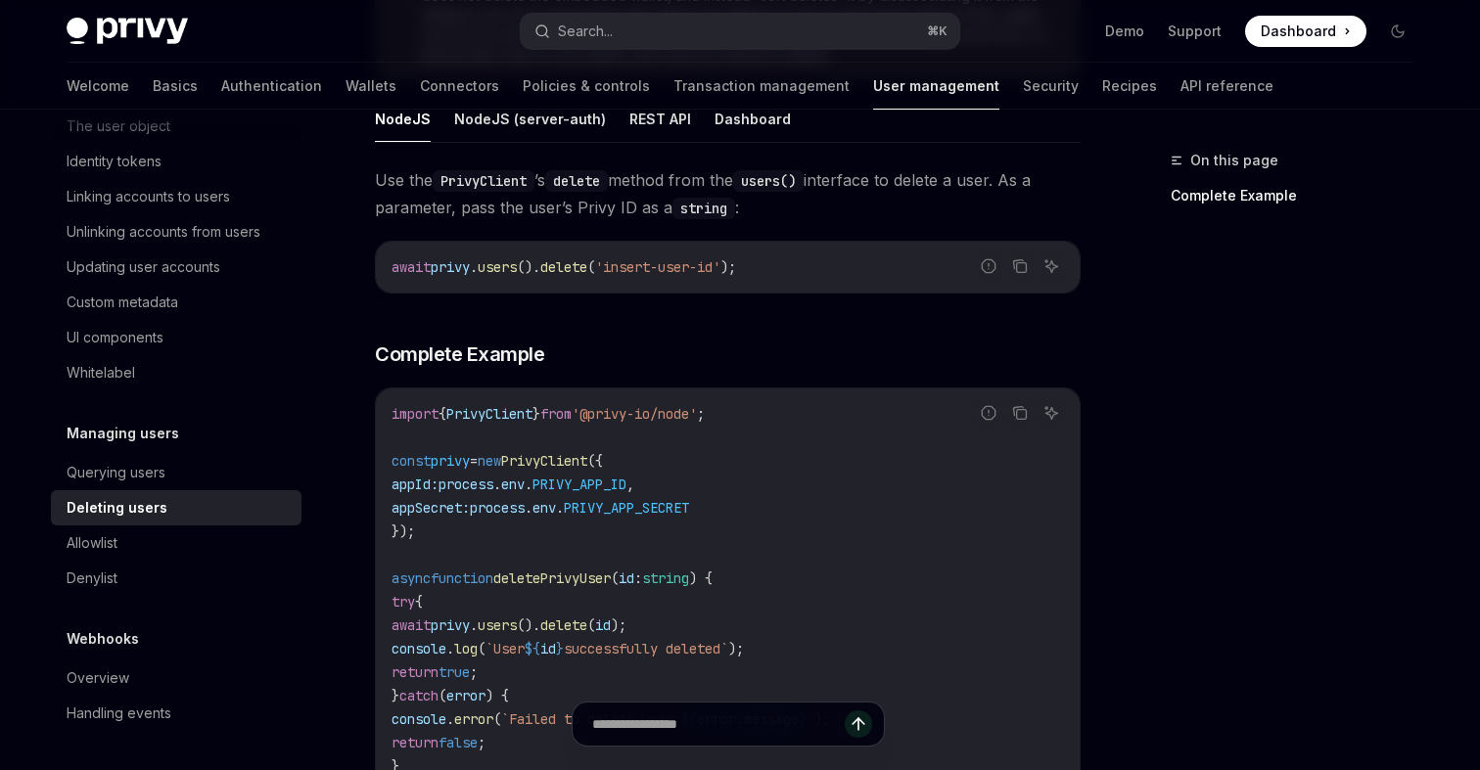
scroll to position [378, 0]
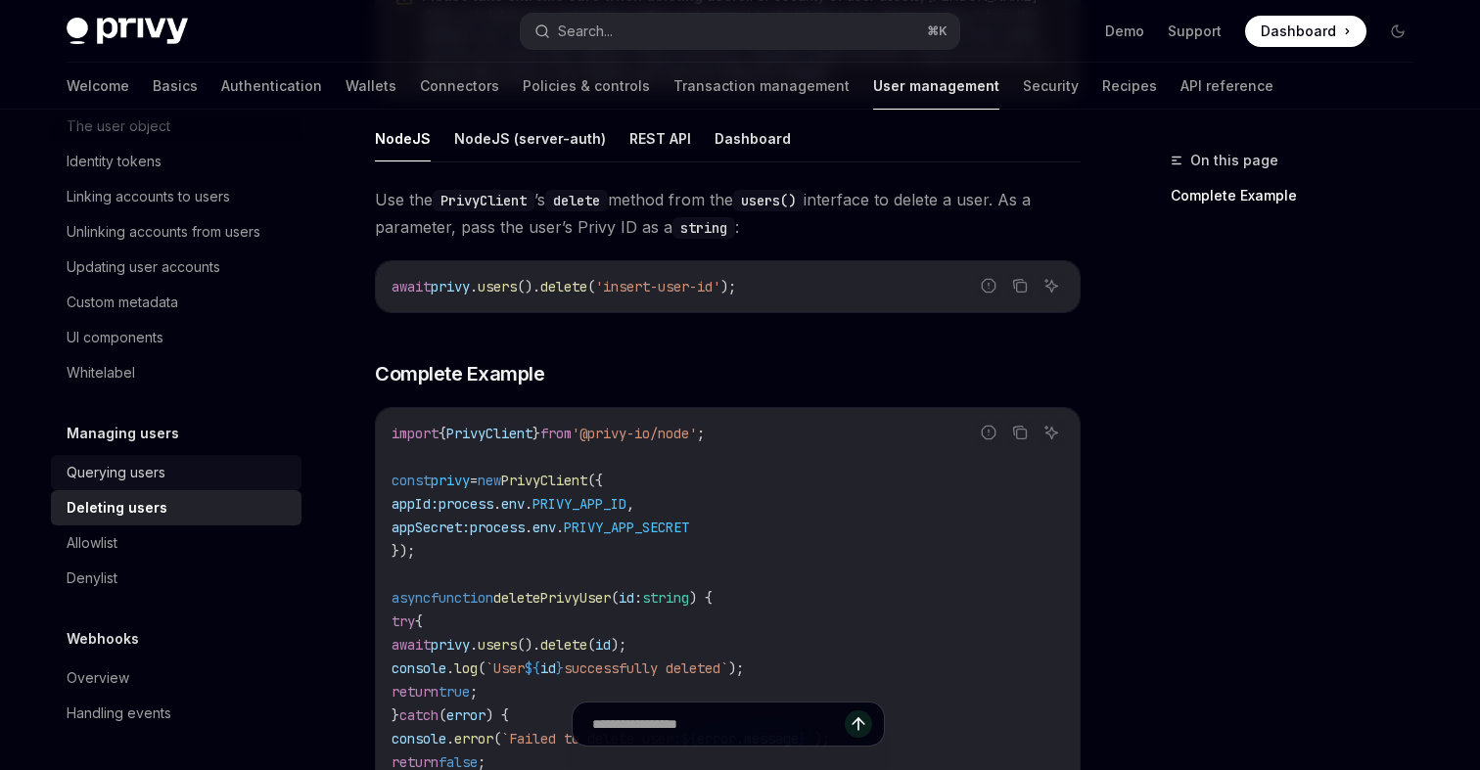
click at [138, 480] on div "Querying users" at bounding box center [116, 472] width 99 height 23
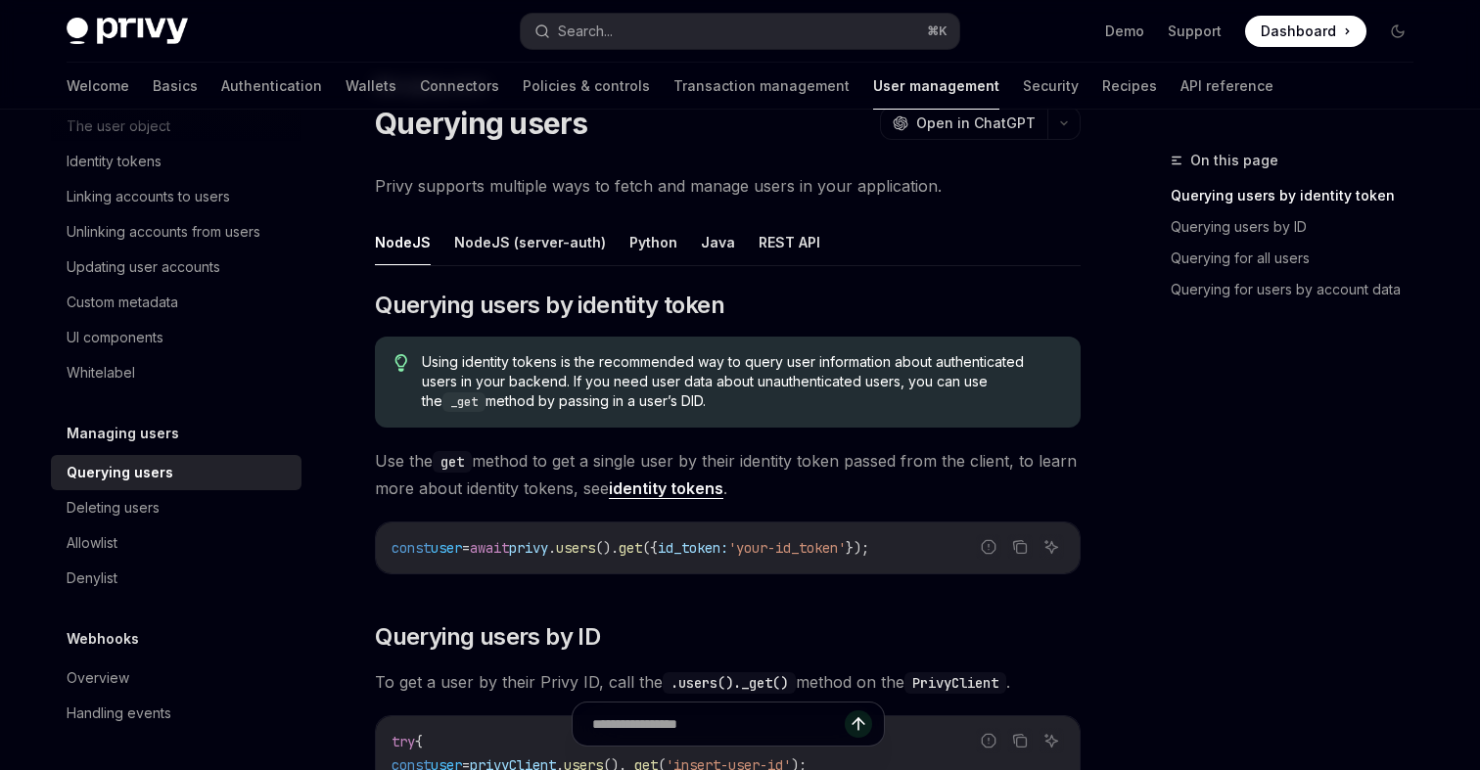
scroll to position [26, 0]
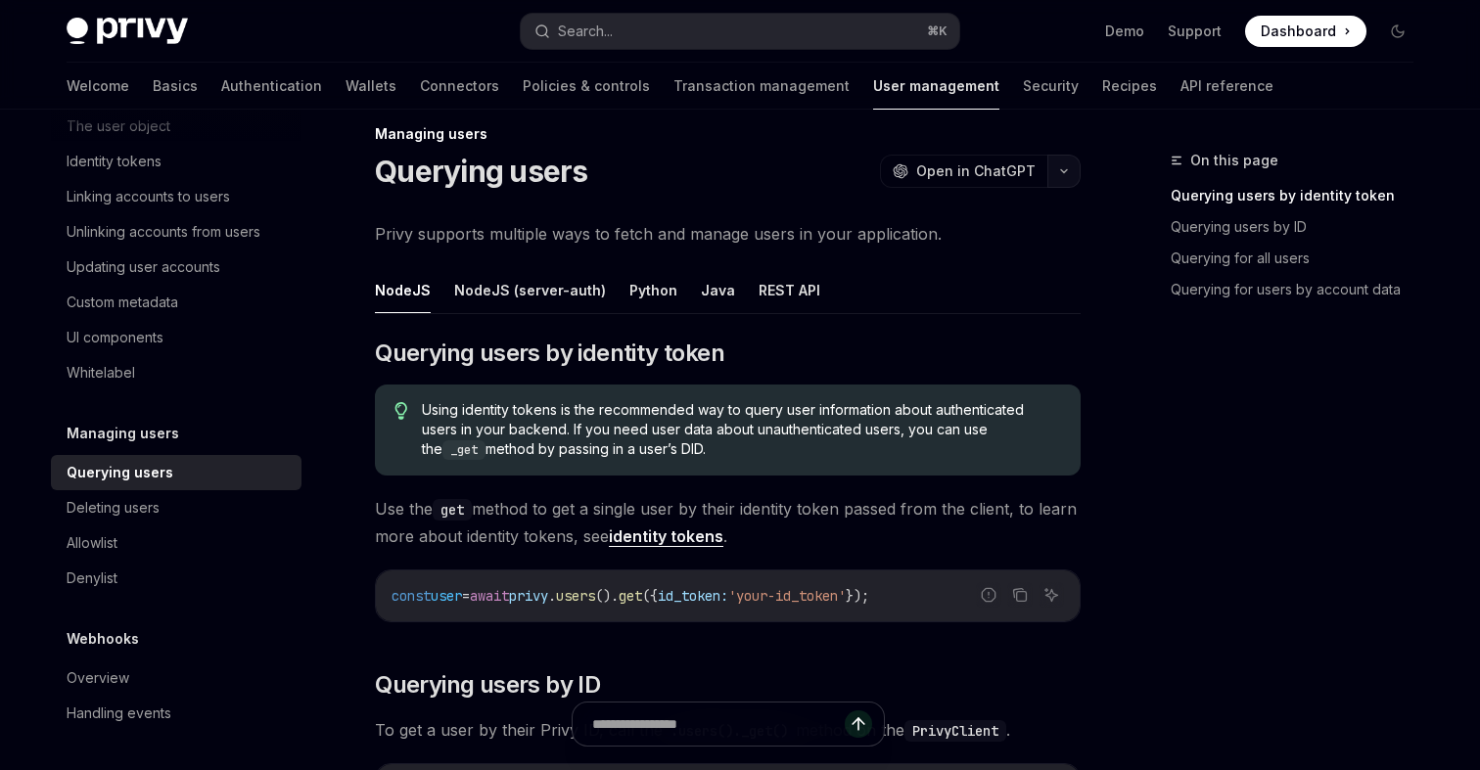
click at [1057, 169] on button "button" at bounding box center [1064, 171] width 33 height 33
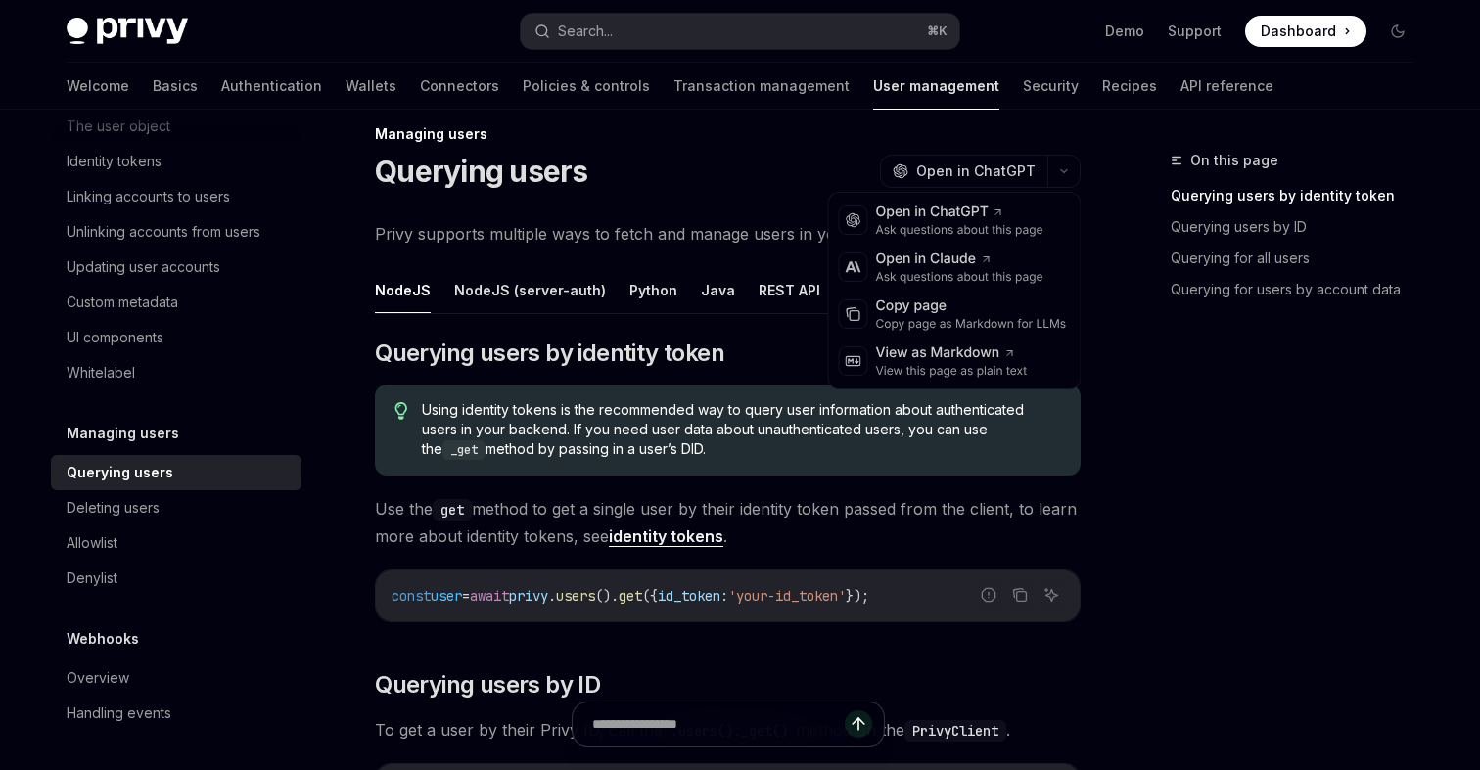
click at [709, 173] on div "Querying users OpenAI Open in ChatGPT" at bounding box center [728, 171] width 706 height 35
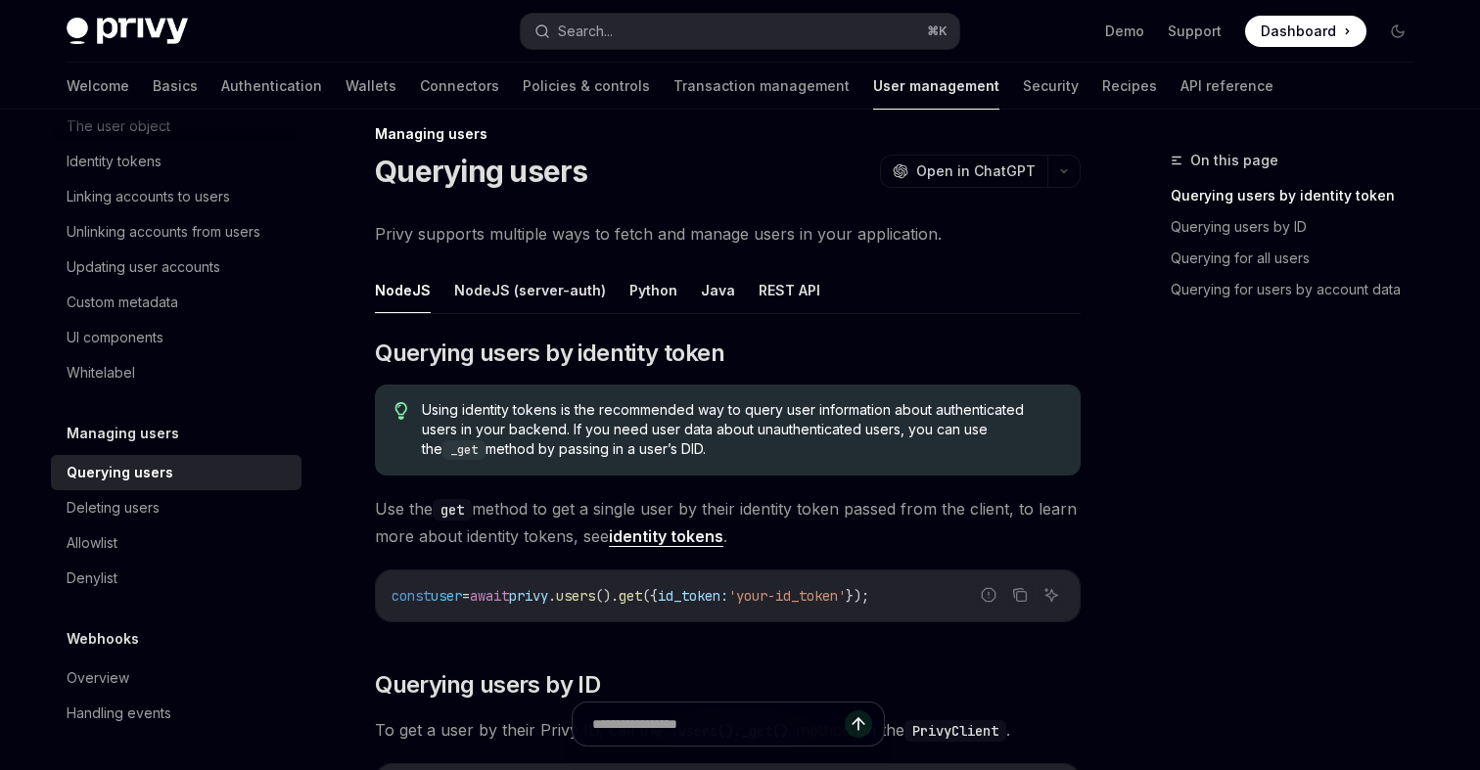
click at [1154, 346] on div "On this page Querying users by identity token Querying users by ID Querying for…" at bounding box center [1281, 460] width 298 height 622
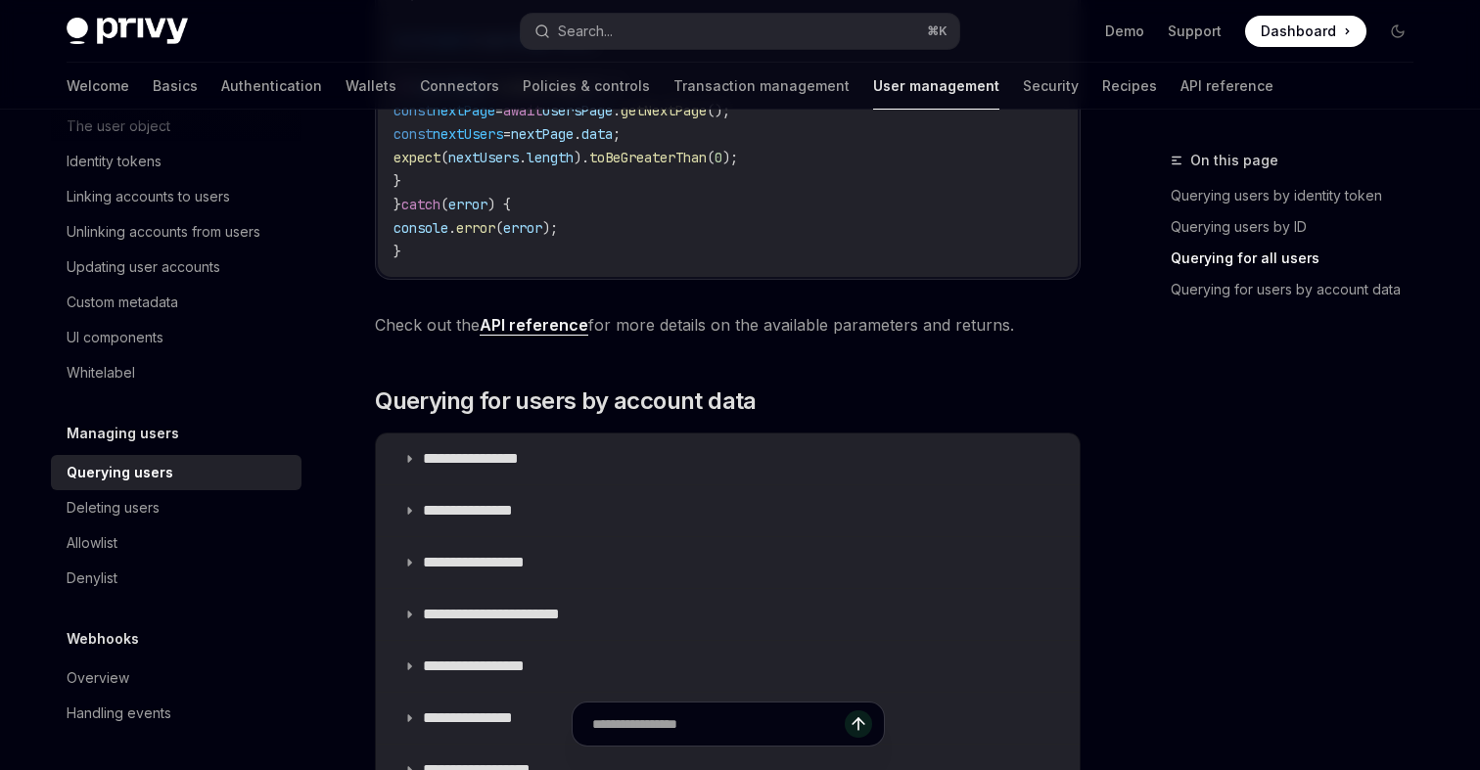
scroll to position [1444, 0]
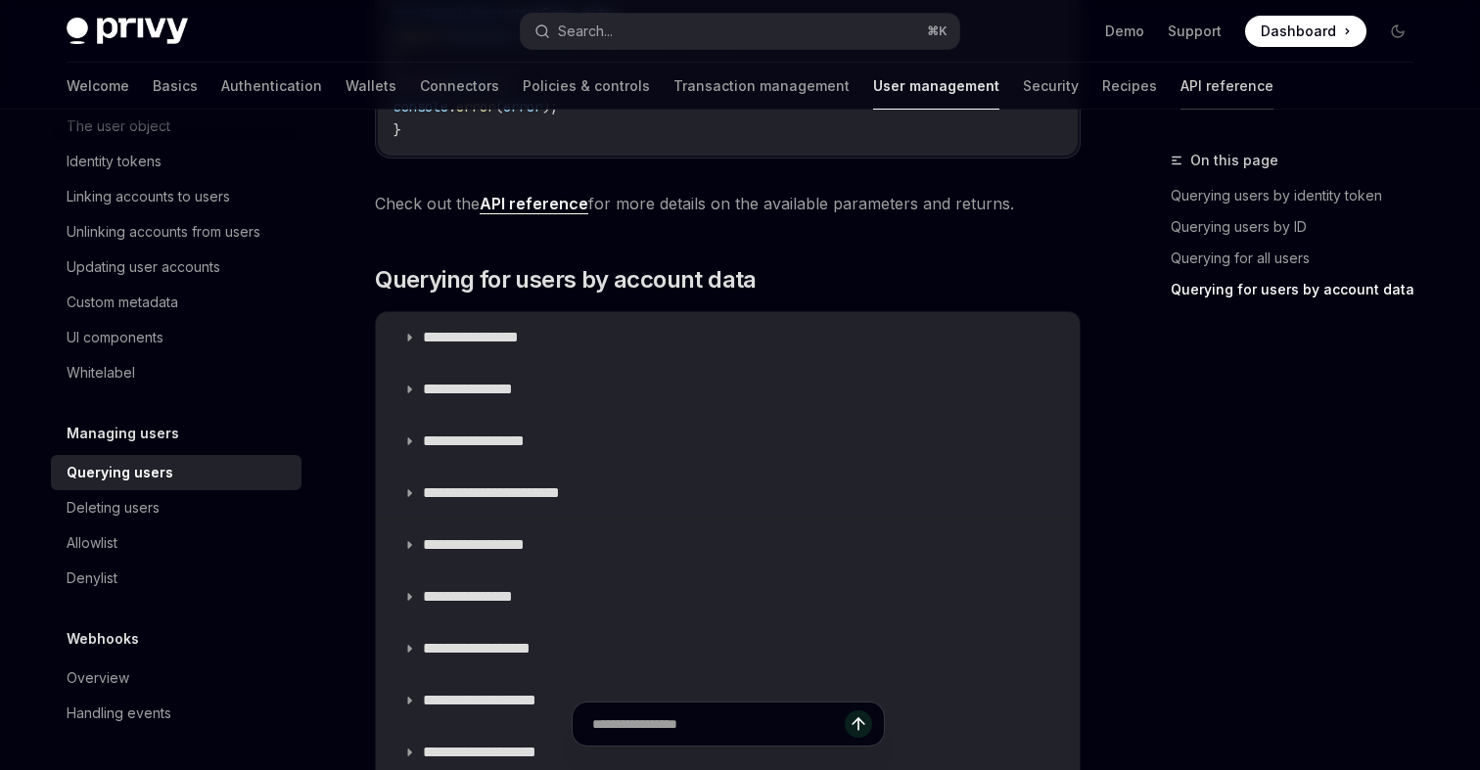
click at [1181, 89] on link "API reference" at bounding box center [1227, 86] width 93 height 47
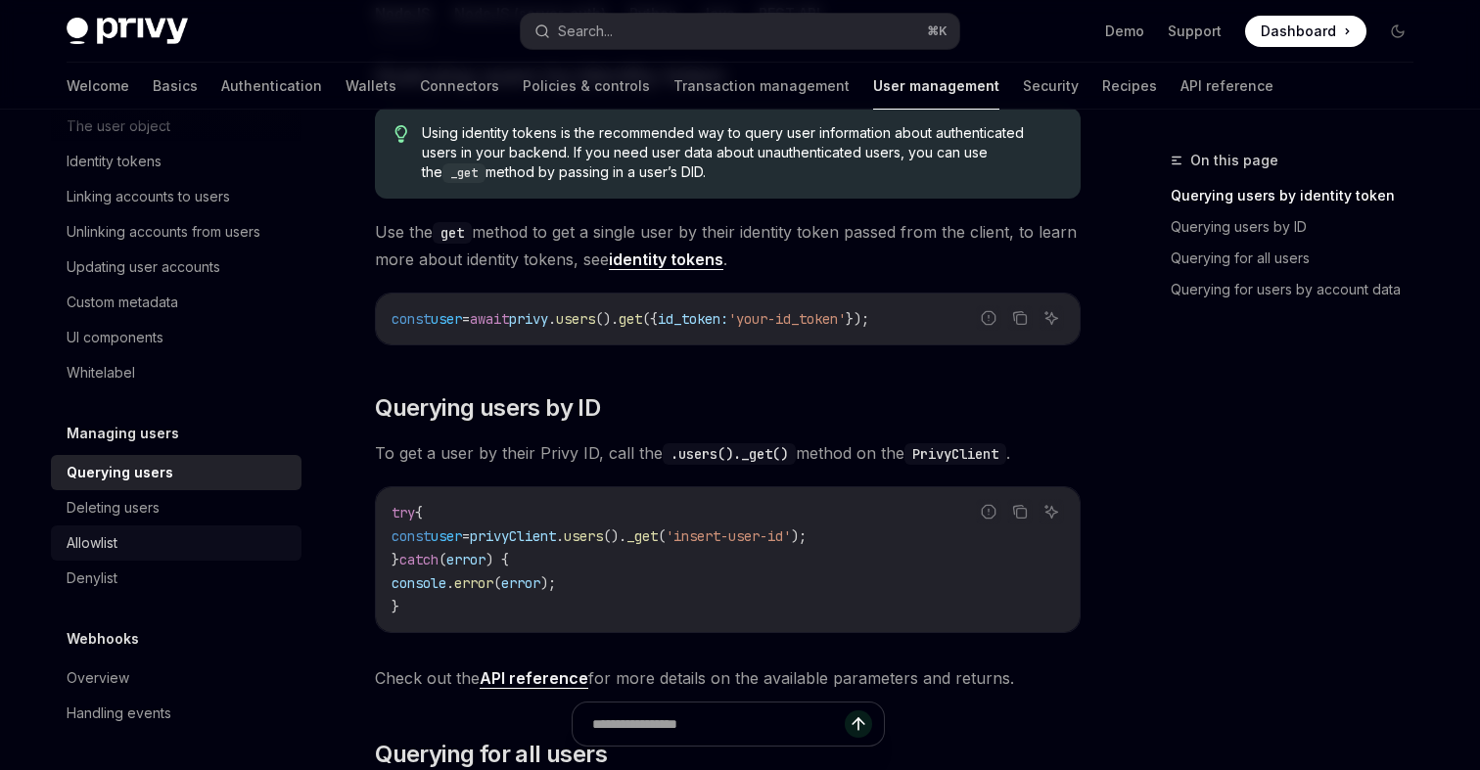
scroll to position [313, 0]
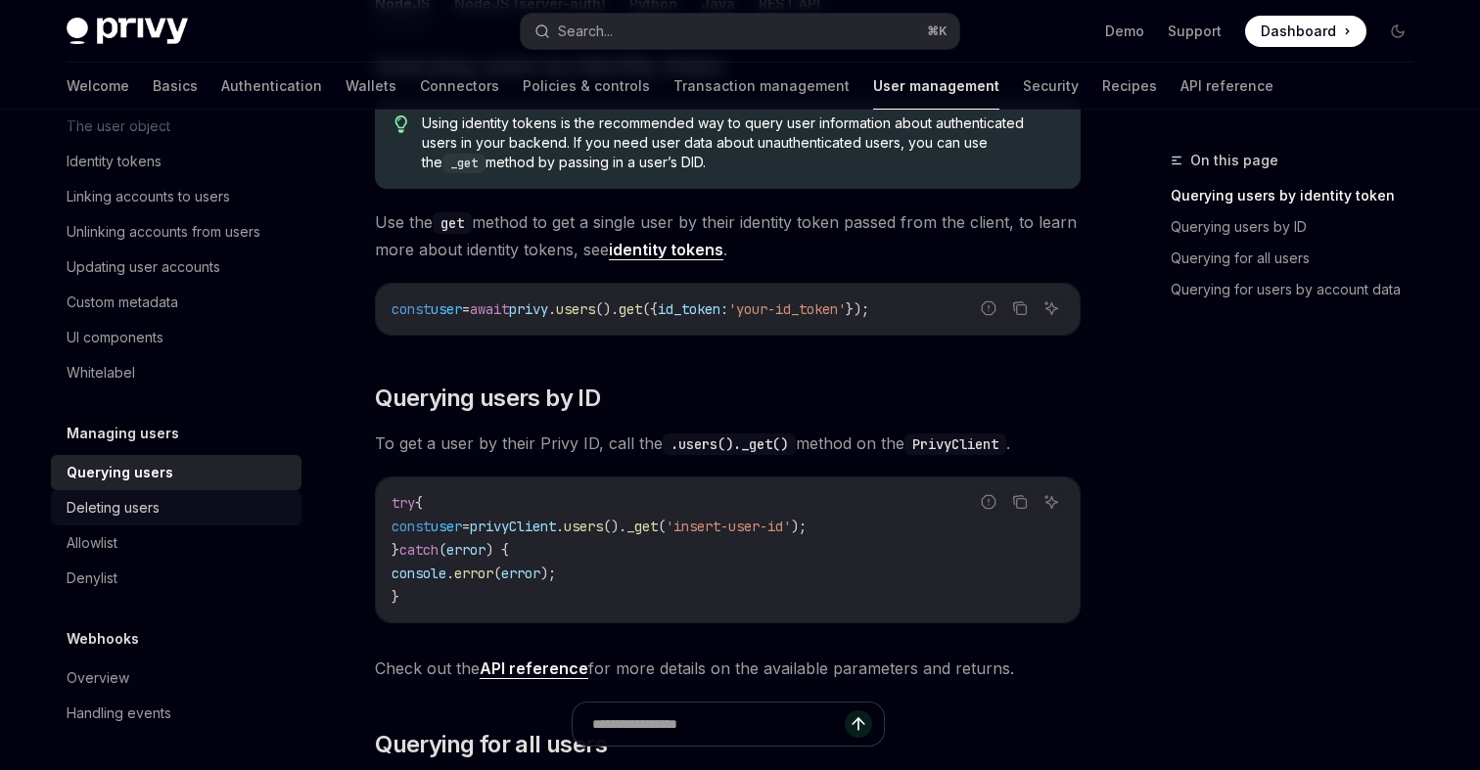
click at [145, 516] on div "Deleting users" at bounding box center [113, 507] width 93 height 23
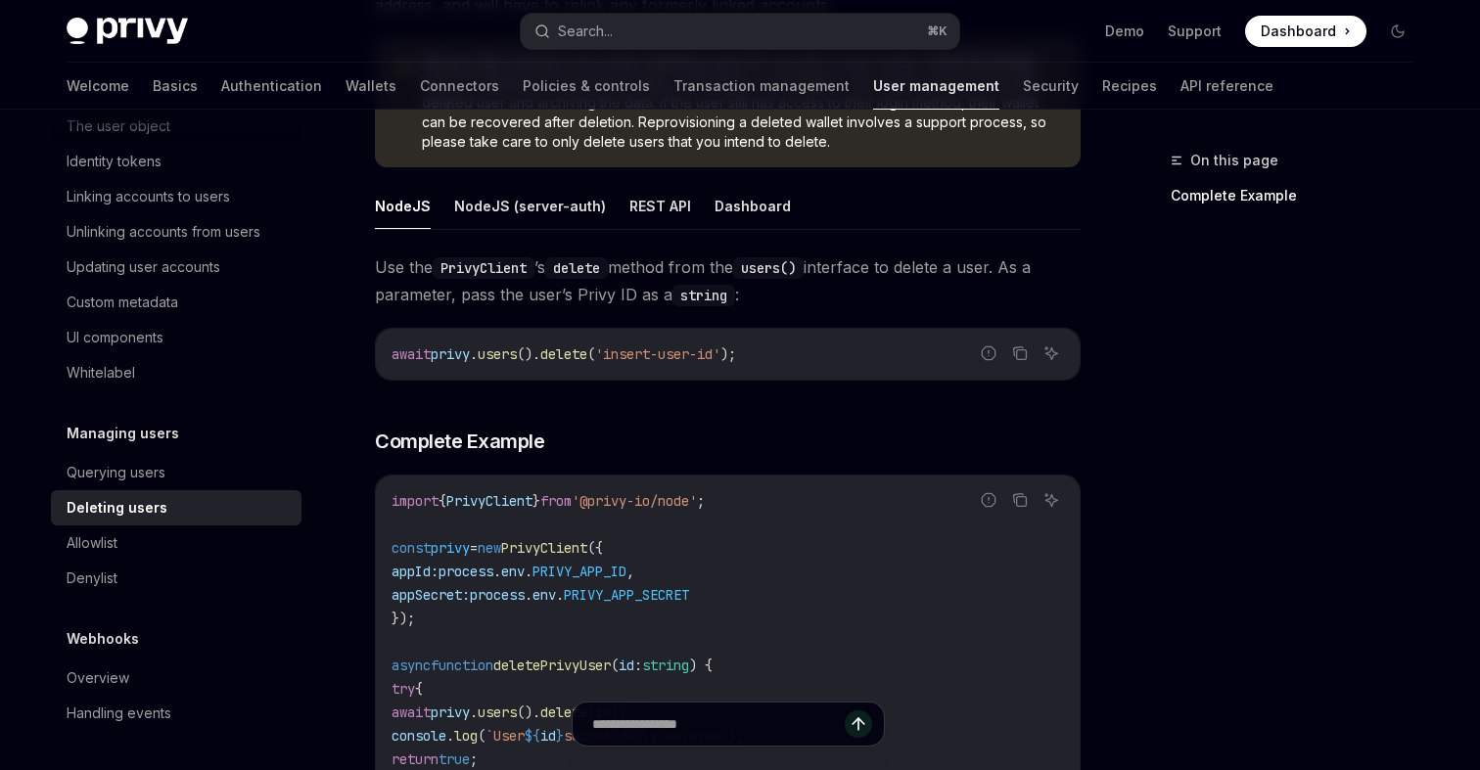
scroll to position [327, 0]
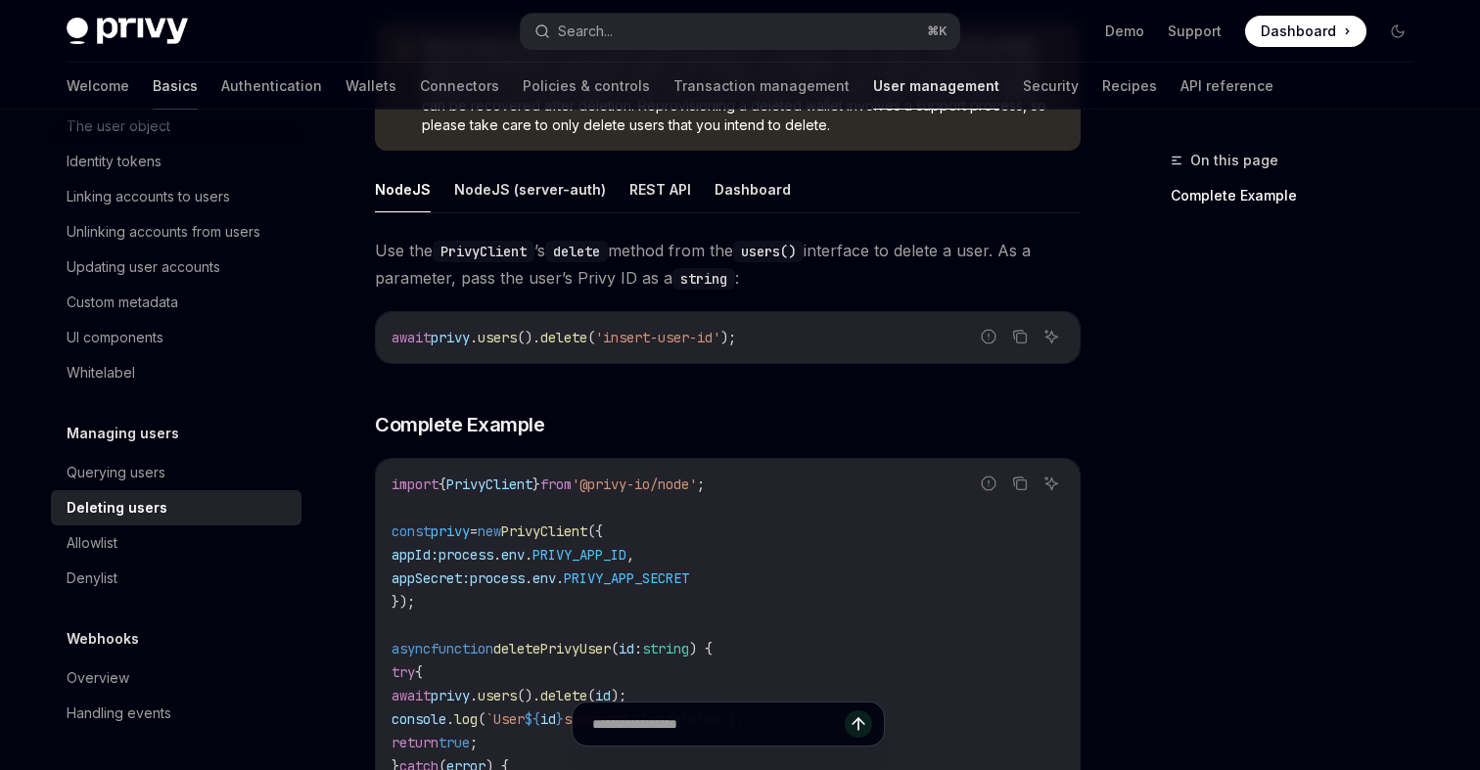
click at [153, 84] on link "Basics" at bounding box center [175, 86] width 45 height 47
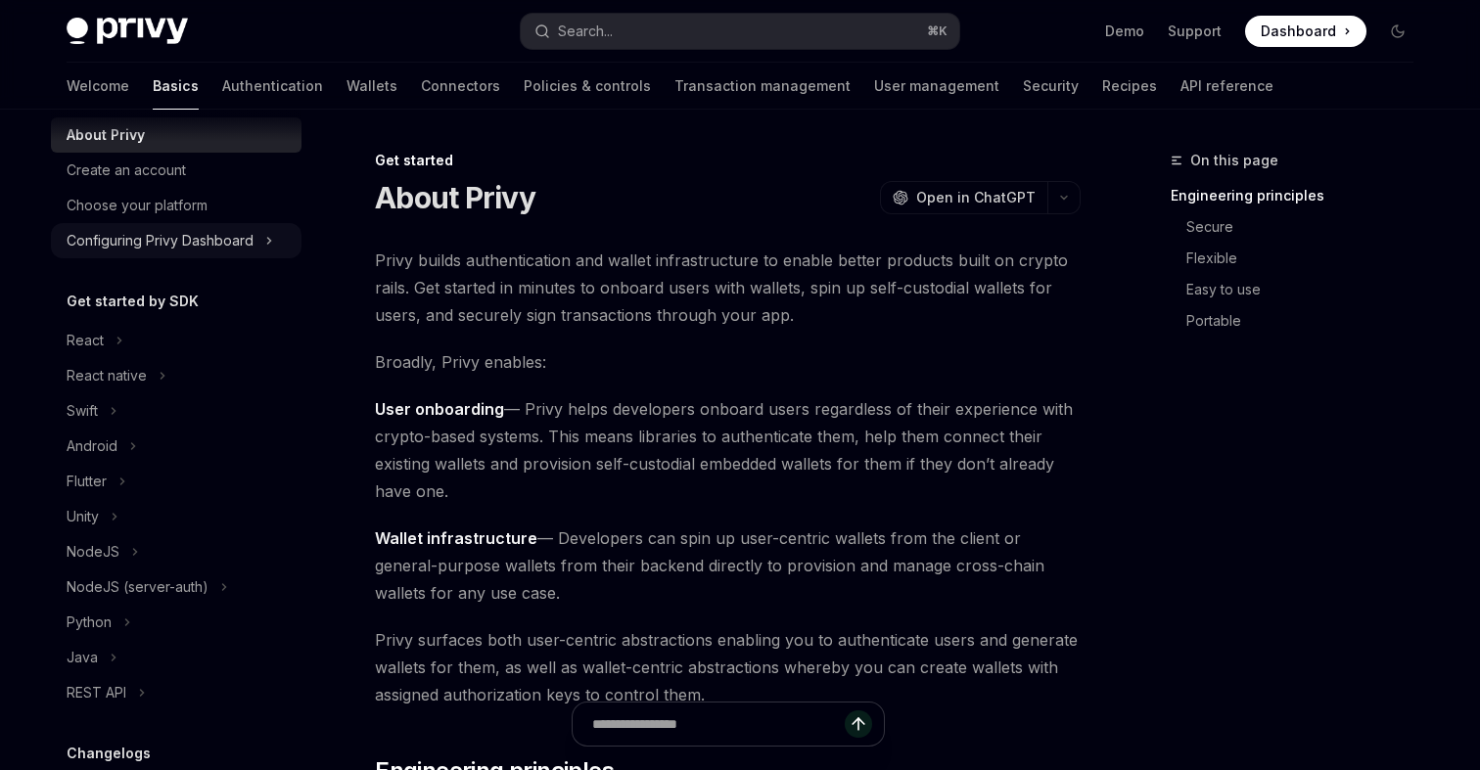
scroll to position [109, 0]
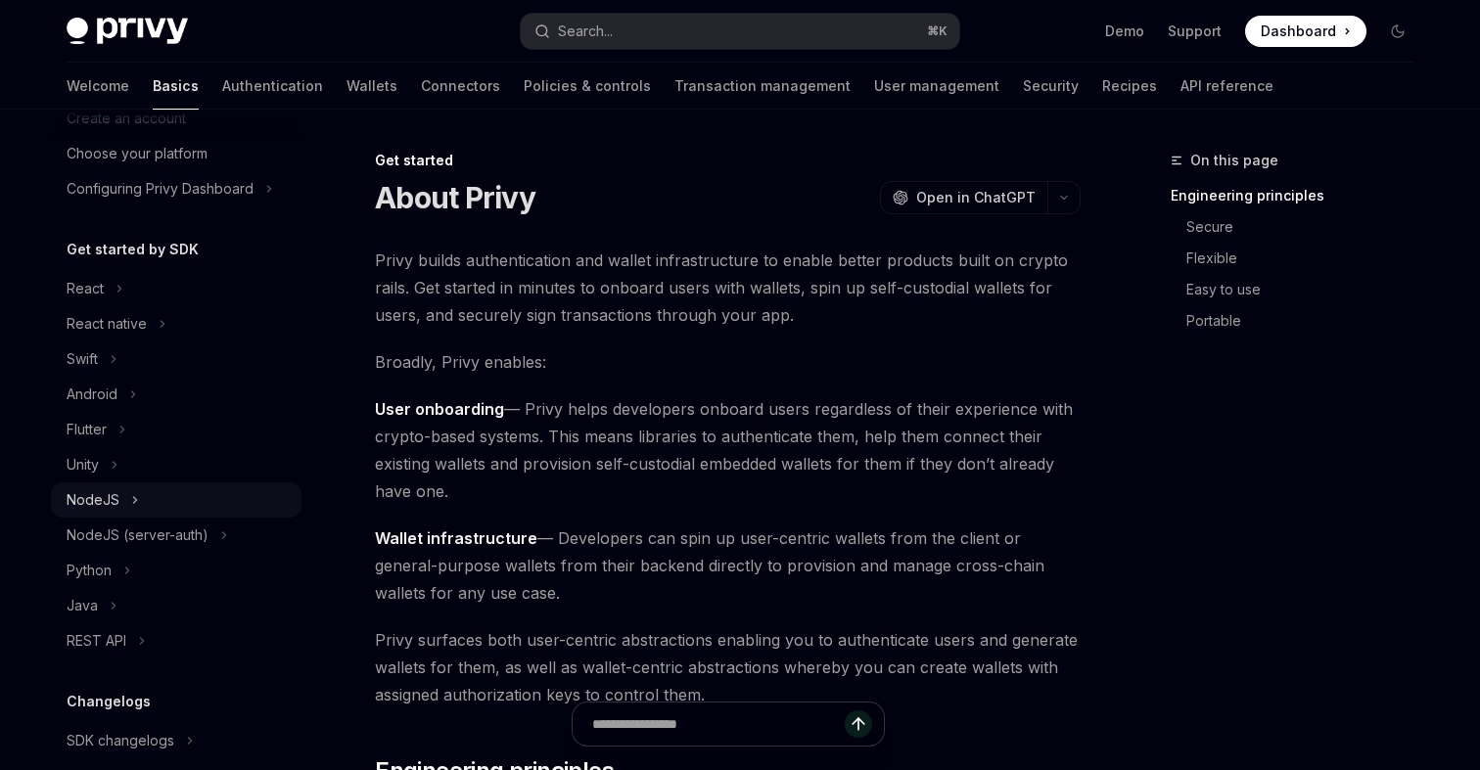
click at [127, 494] on div "NodeJS" at bounding box center [176, 500] width 251 height 35
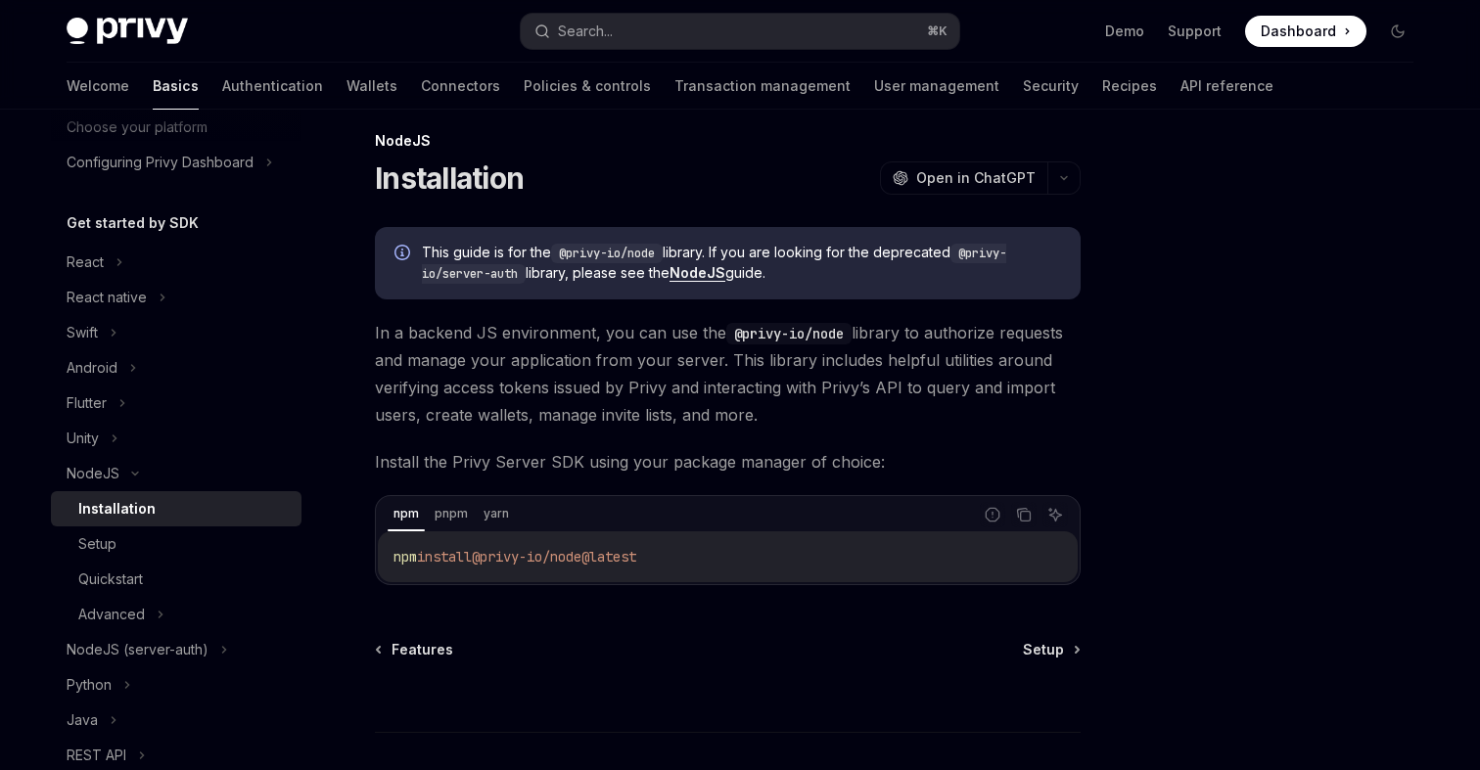
scroll to position [35, 0]
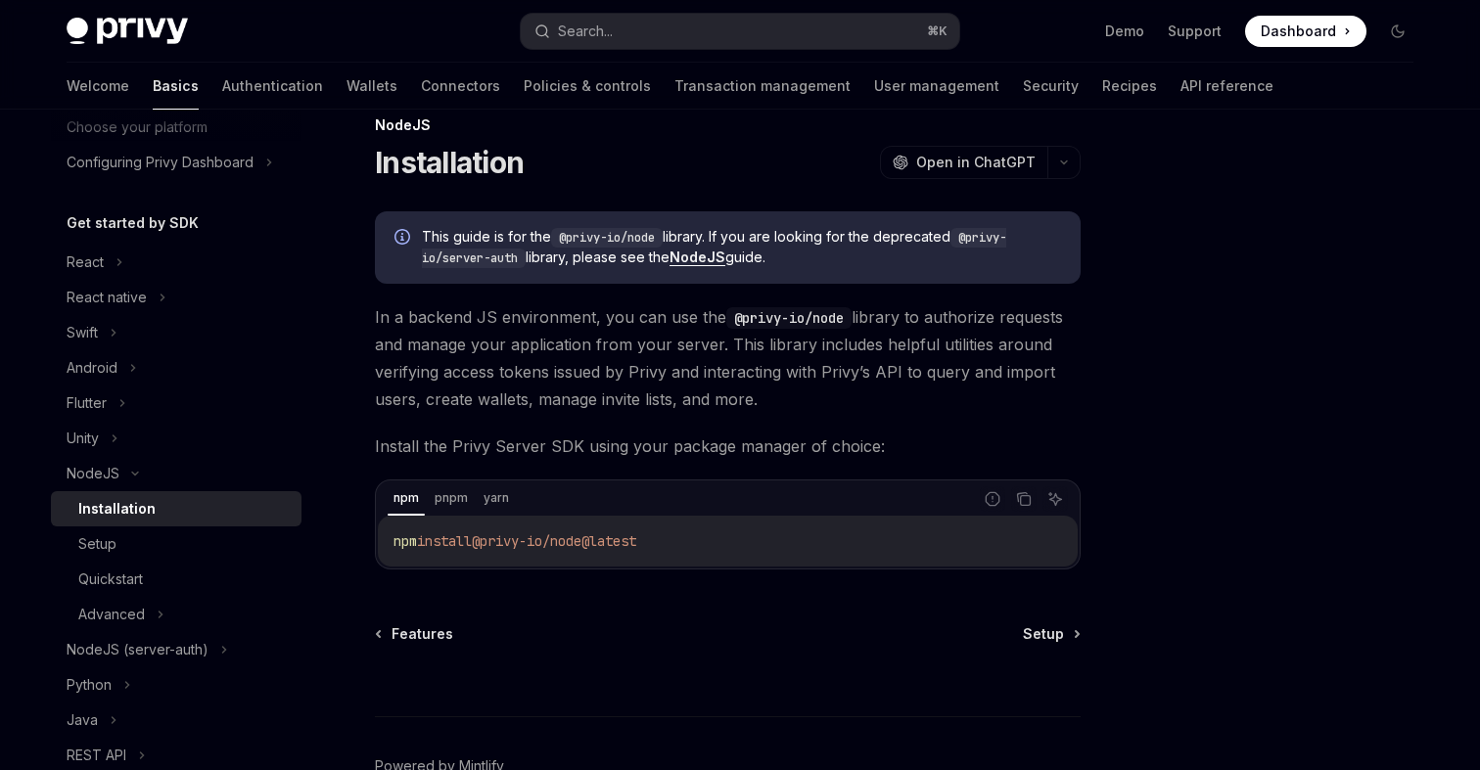
click at [555, 547] on span "@privy-io/node@latest" at bounding box center [554, 542] width 164 height 18
copy div "npm install @privy-io/node@latest"
click at [778, 310] on code "@privy-io/node" at bounding box center [788, 318] width 125 height 22
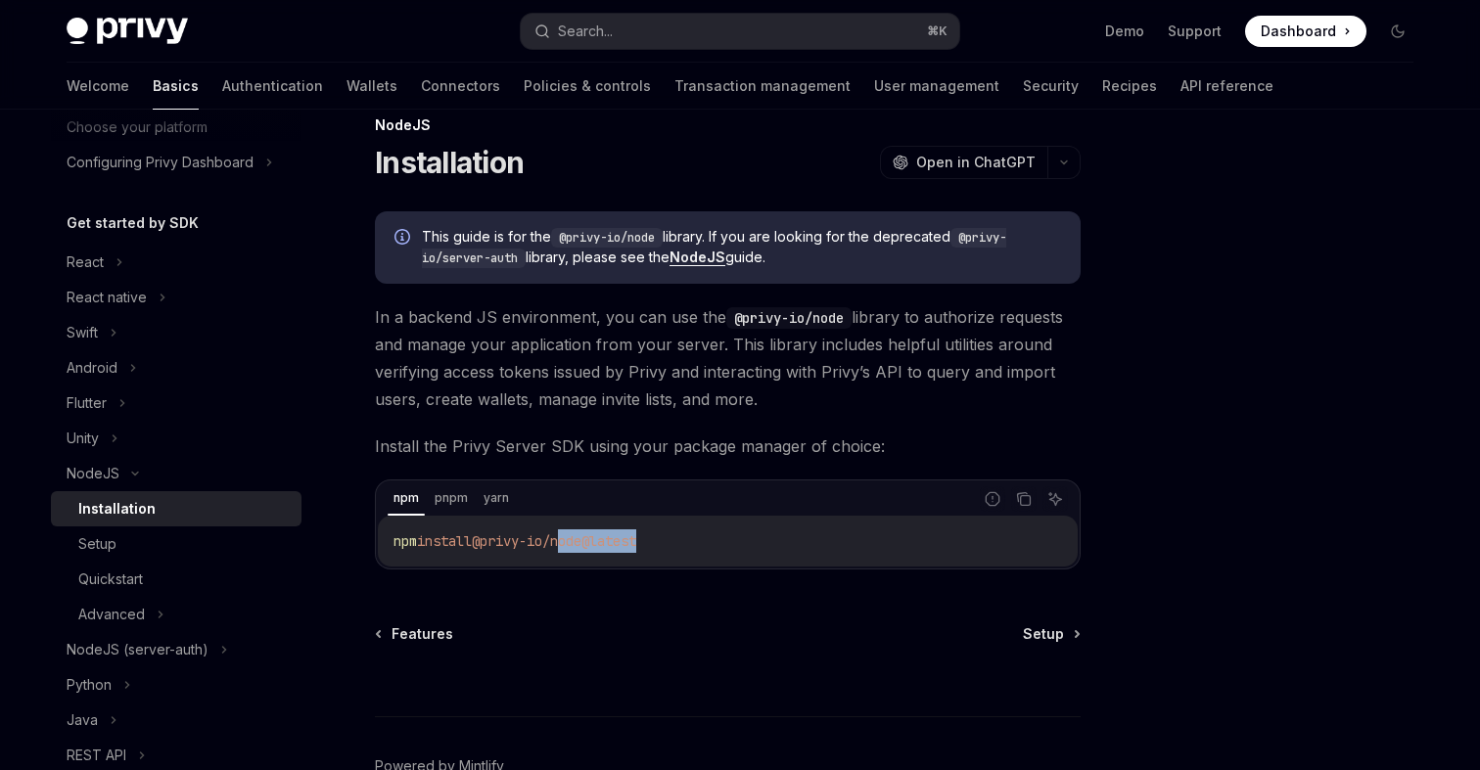
drag, startPoint x: 578, startPoint y: 546, endPoint x: 693, endPoint y: 545, distance: 115.5
click at [693, 545] on code "npm install @privy-io/node@latest" at bounding box center [728, 541] width 669 height 23
copy span "node@latest"
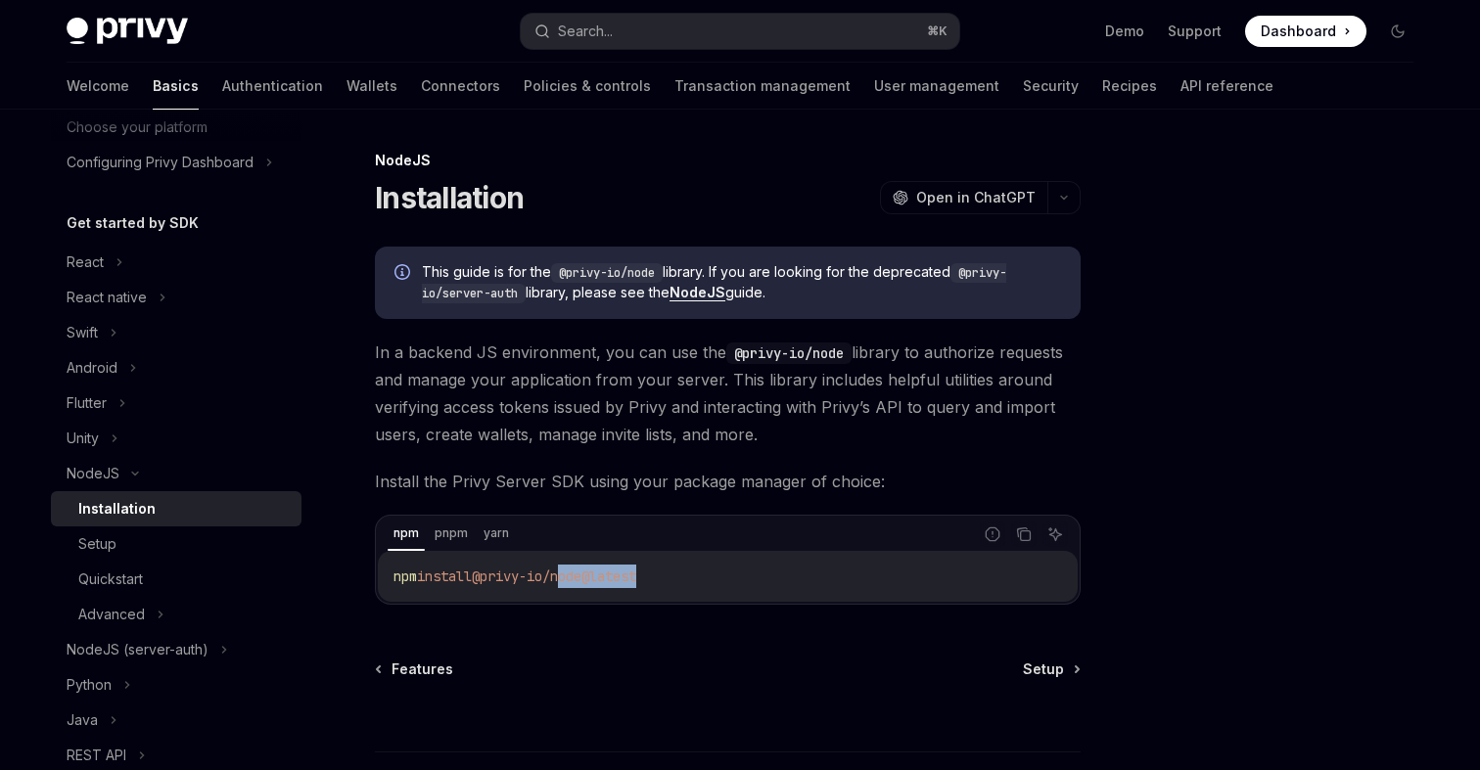
scroll to position [3, 0]
click at [496, 365] on span "In a backend JS environment, you can use the @privy-io/node library to authoriz…" at bounding box center [728, 391] width 706 height 110
click at [586, 583] on code "npm install @privy-io/node@latest" at bounding box center [728, 573] width 669 height 23
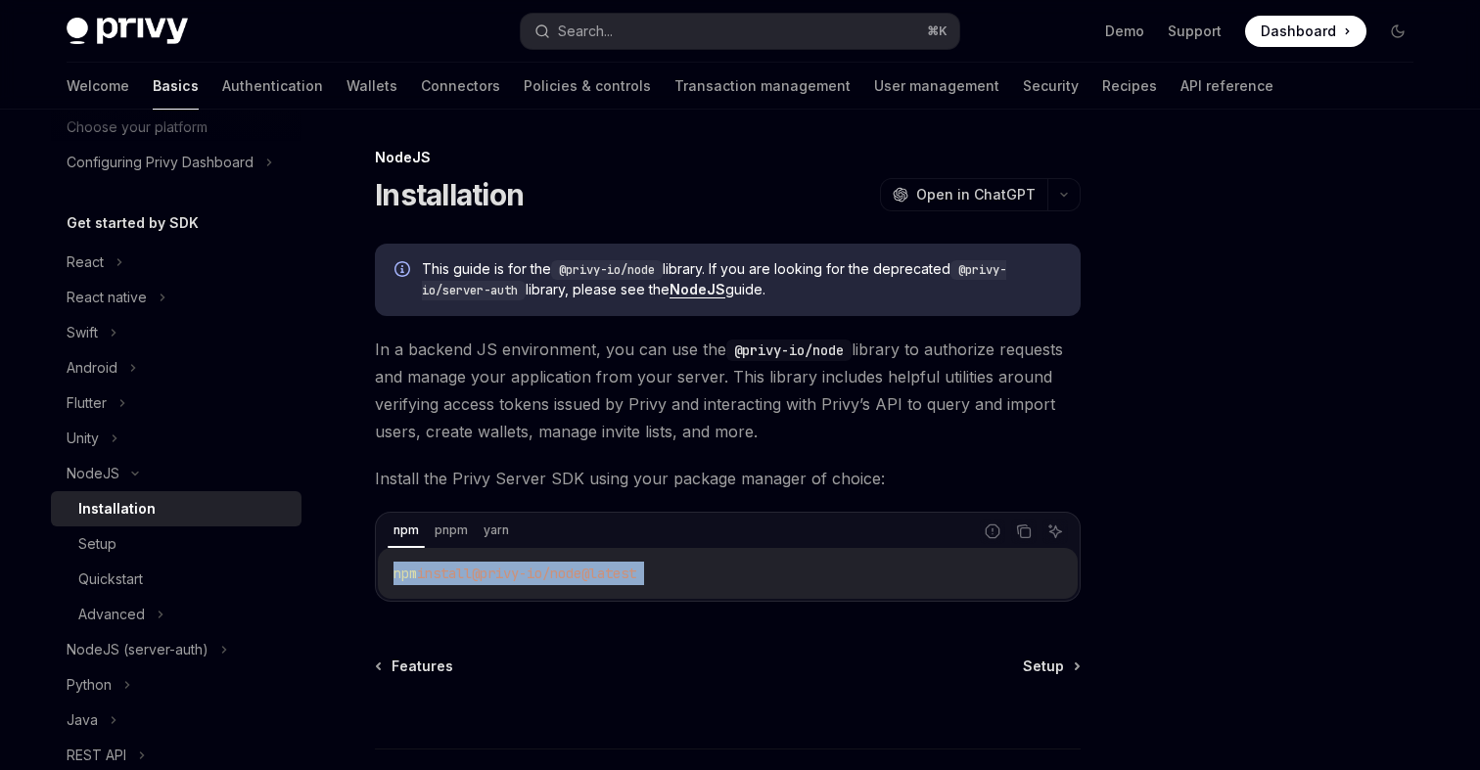
click at [586, 583] on code "npm install @privy-io/node@latest" at bounding box center [728, 573] width 669 height 23
copy div "npm install @privy-io/node@latest"
click at [141, 576] on div "Quickstart" at bounding box center [110, 579] width 65 height 23
type textarea "*"
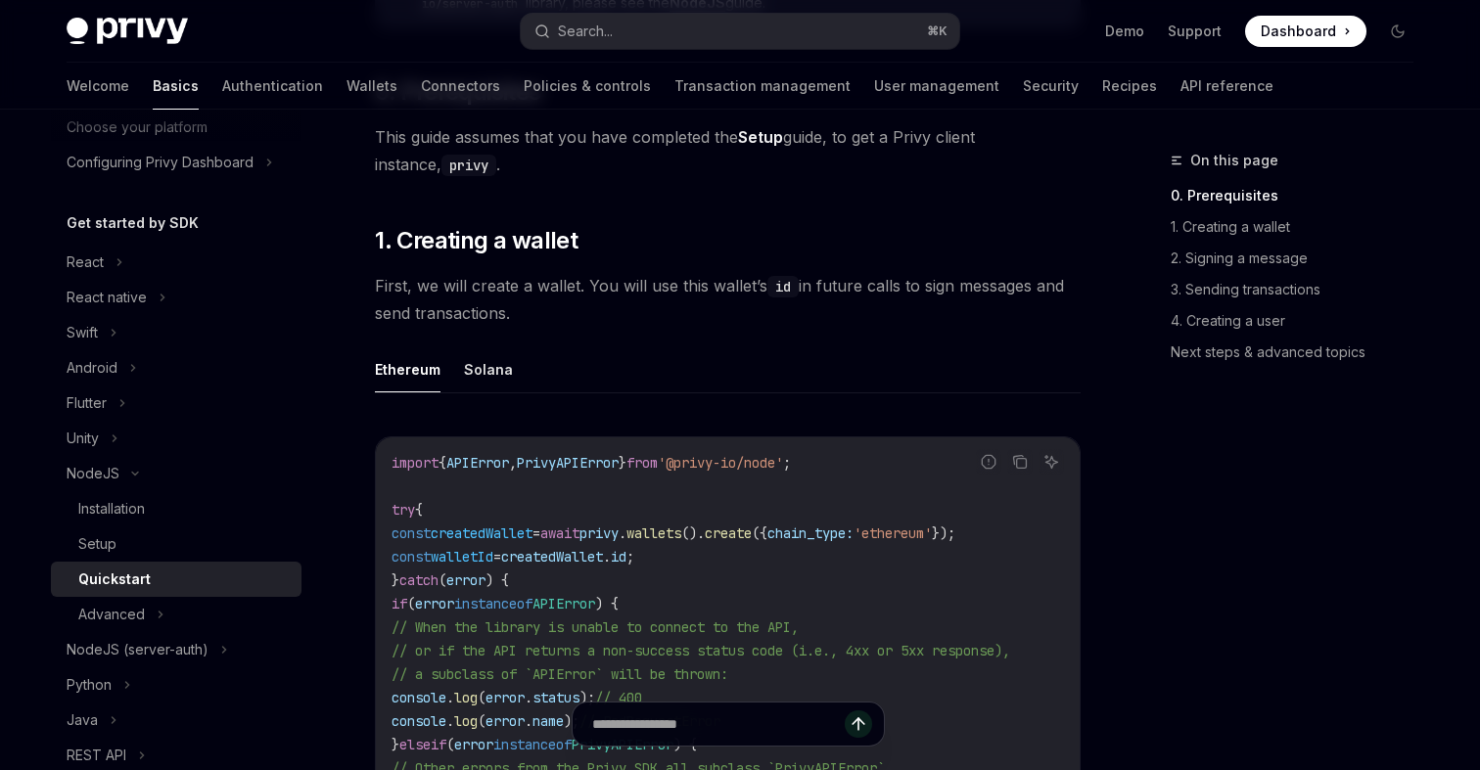
scroll to position [353, 0]
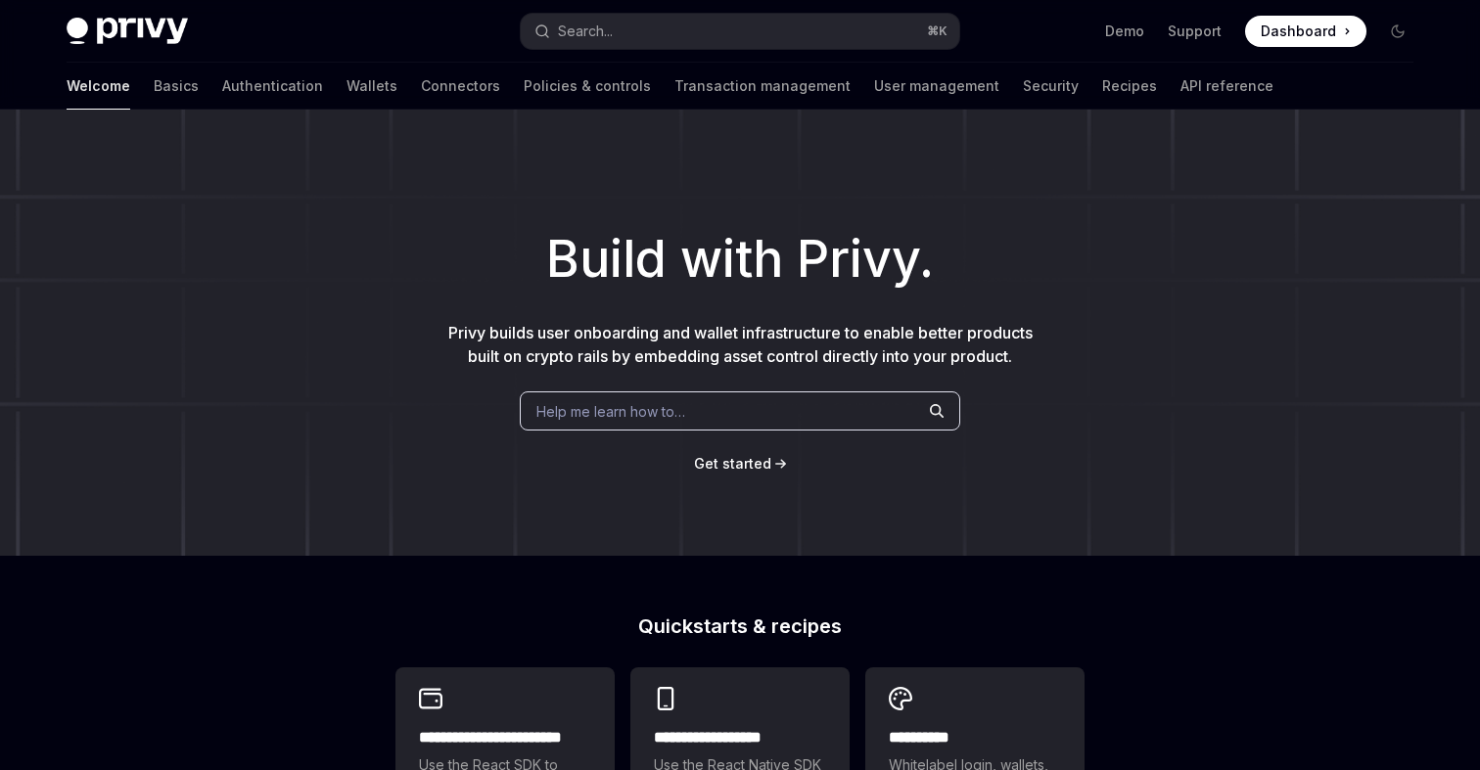
click at [1181, 81] on link "API reference" at bounding box center [1227, 86] width 93 height 47
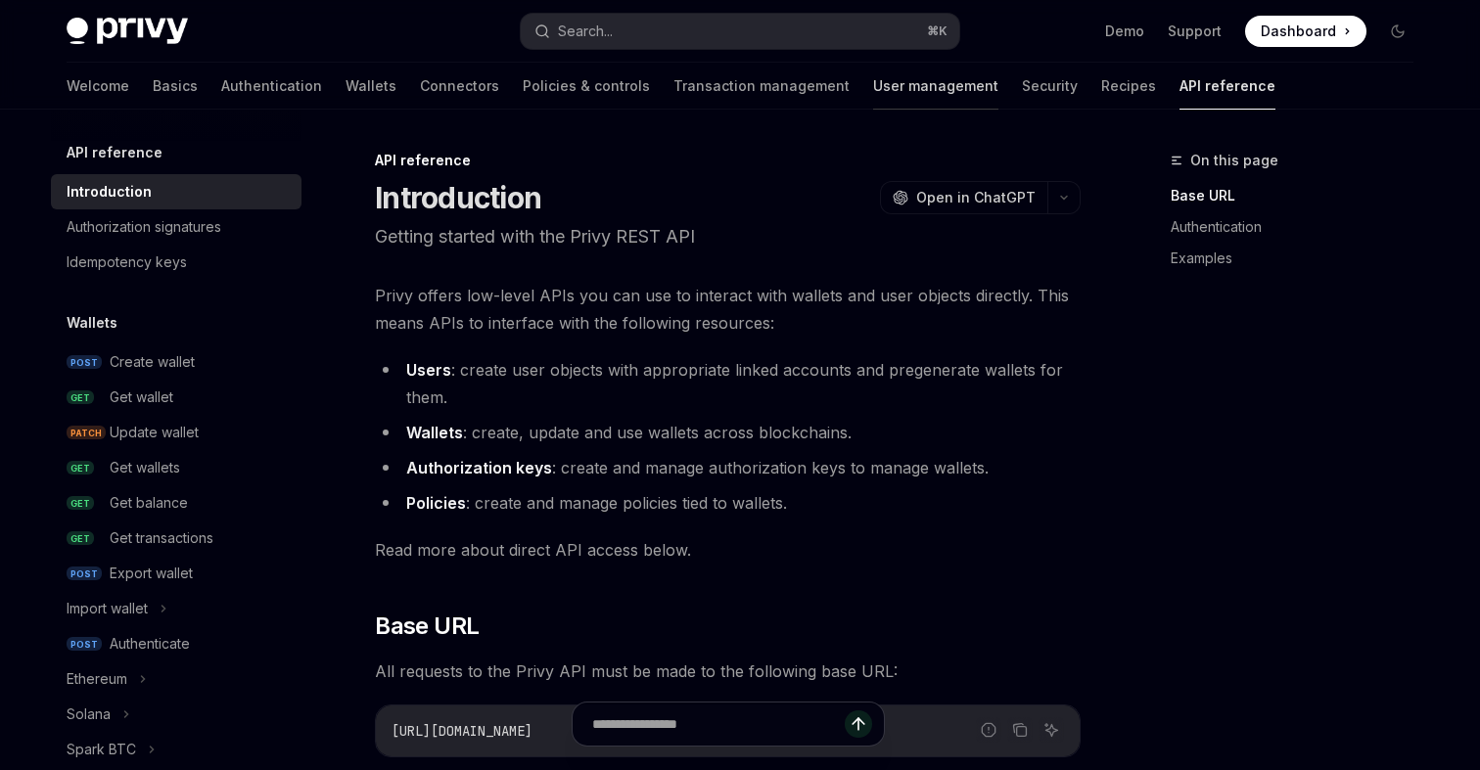
click at [873, 94] on link "User management" at bounding box center [935, 86] width 125 height 47
type textarea "*"
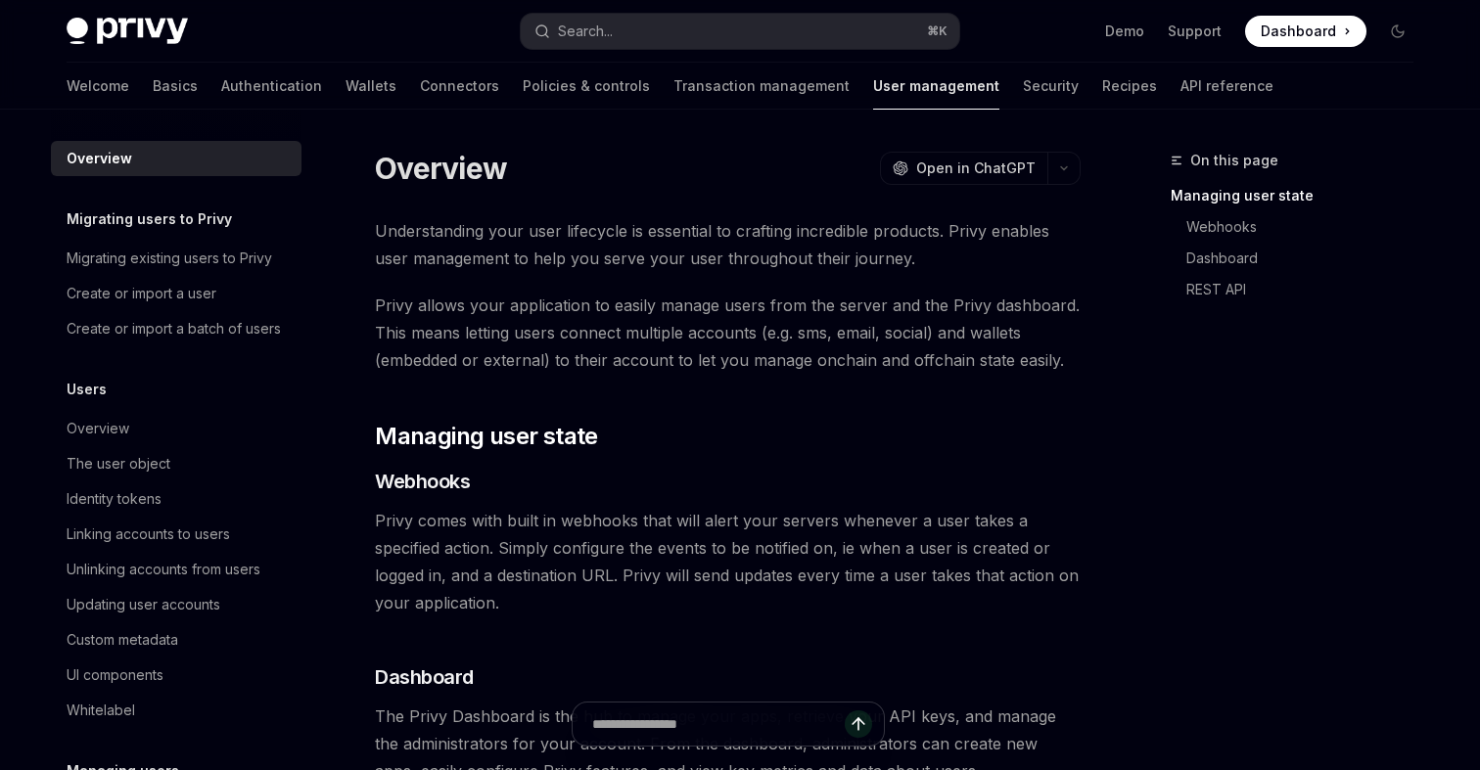
click at [557, 263] on span "Understanding your user lifecycle is essential to crafting incredible products.…" at bounding box center [728, 244] width 706 height 55
